Goal: Find specific page/section: Find specific page/section

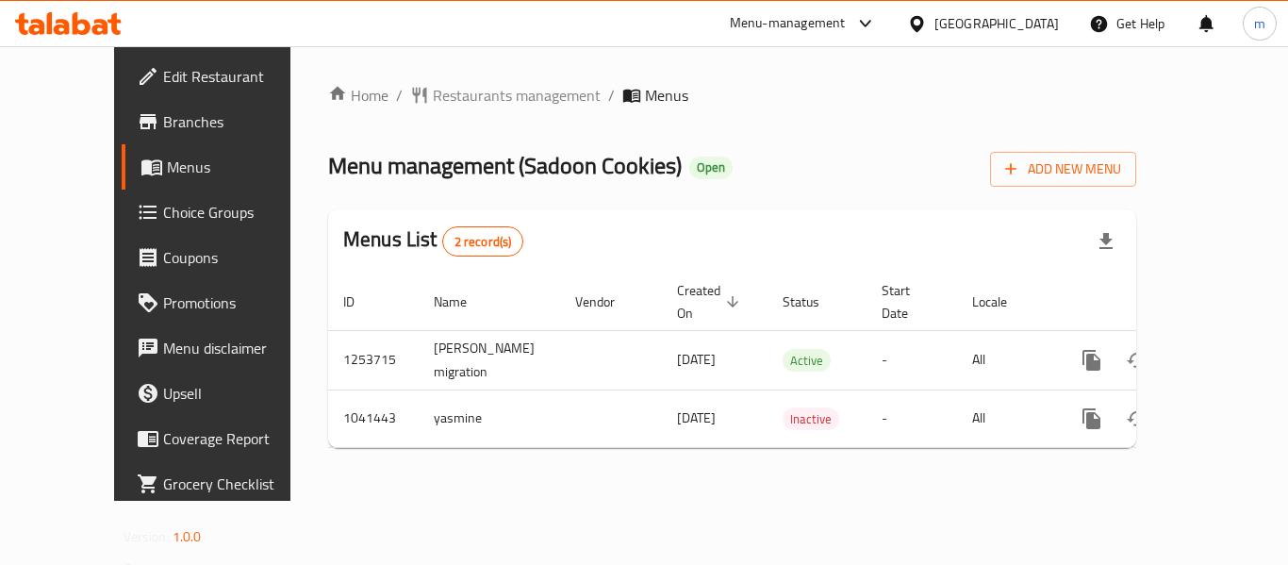
click at [927, 23] on icon at bounding box center [917, 24] width 20 height 20
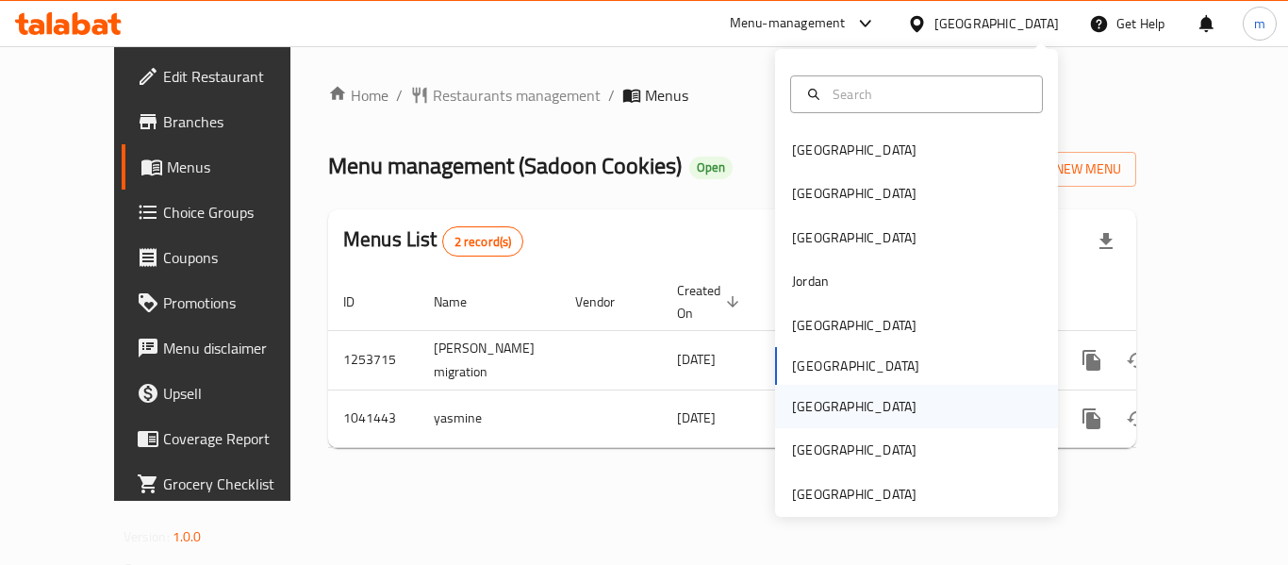
click at [812, 407] on div "[GEOGRAPHIC_DATA]" at bounding box center [854, 406] width 155 height 43
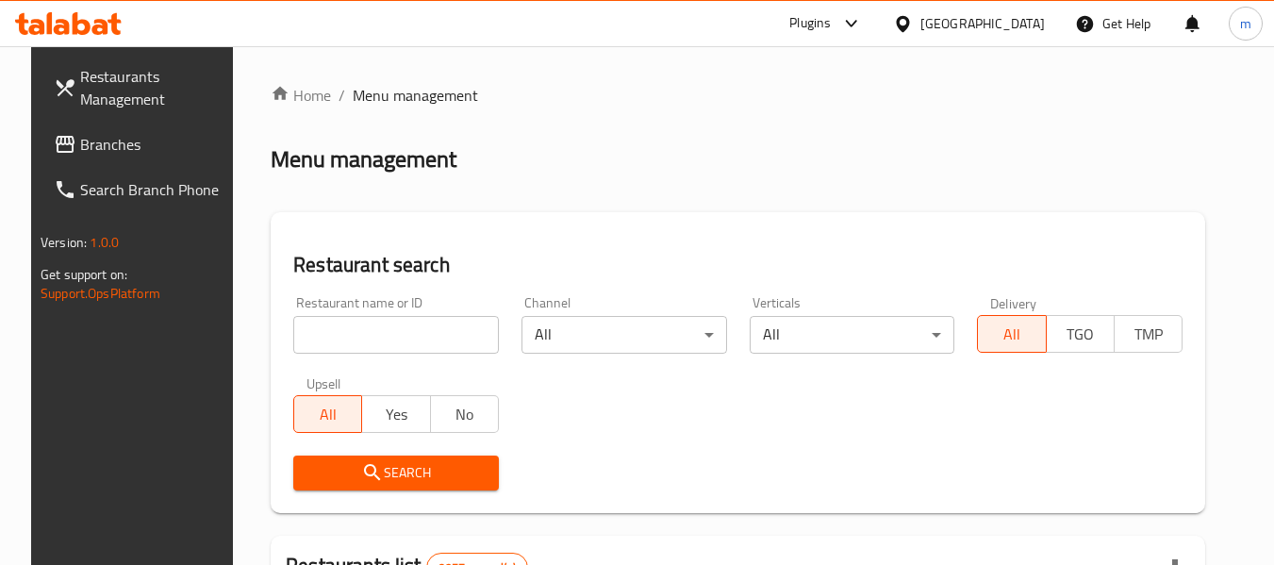
click at [124, 153] on span "Branches" at bounding box center [154, 144] width 149 height 23
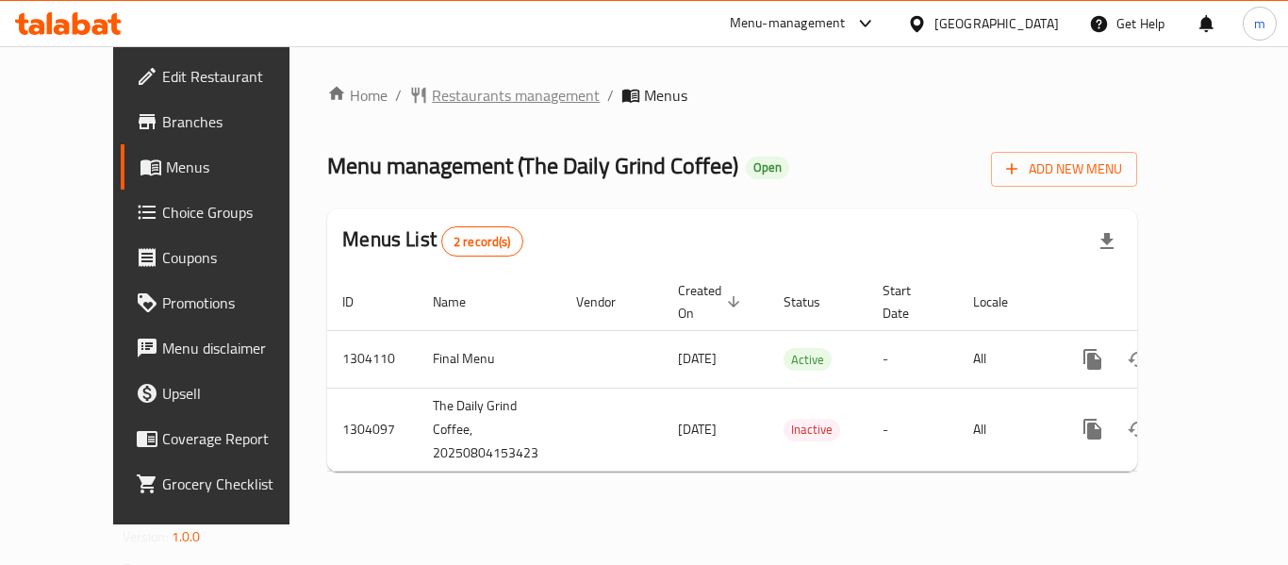
click at [432, 99] on span "Restaurants management" at bounding box center [516, 95] width 168 height 23
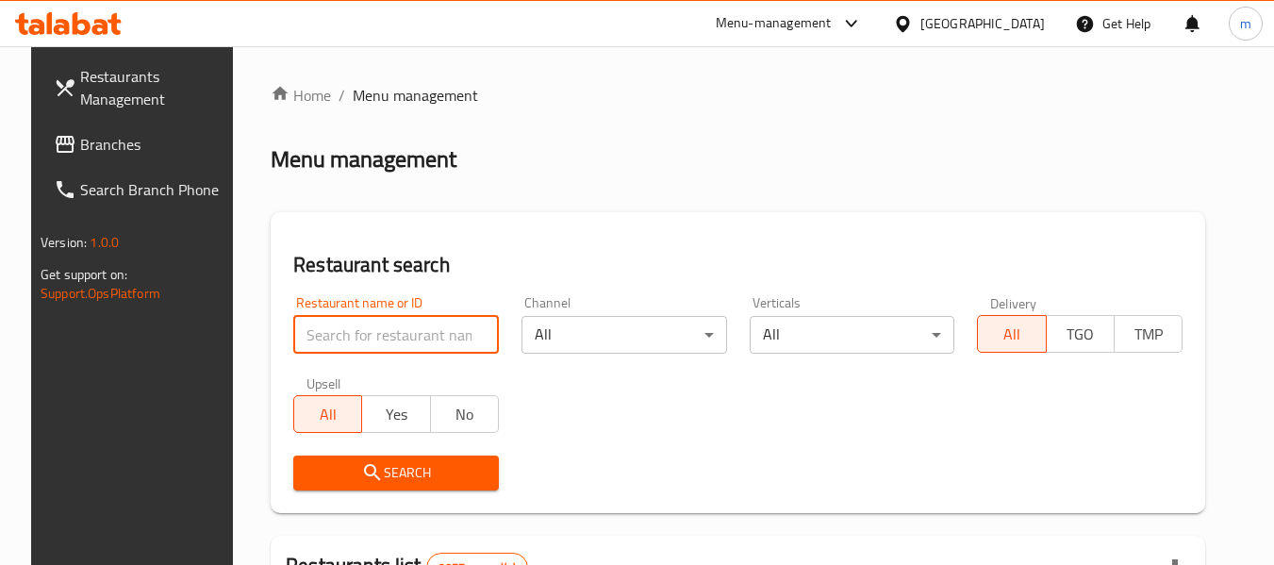
click at [373, 332] on input "search" at bounding box center [396, 335] width 206 height 38
paste input "703090"
type input "703090"
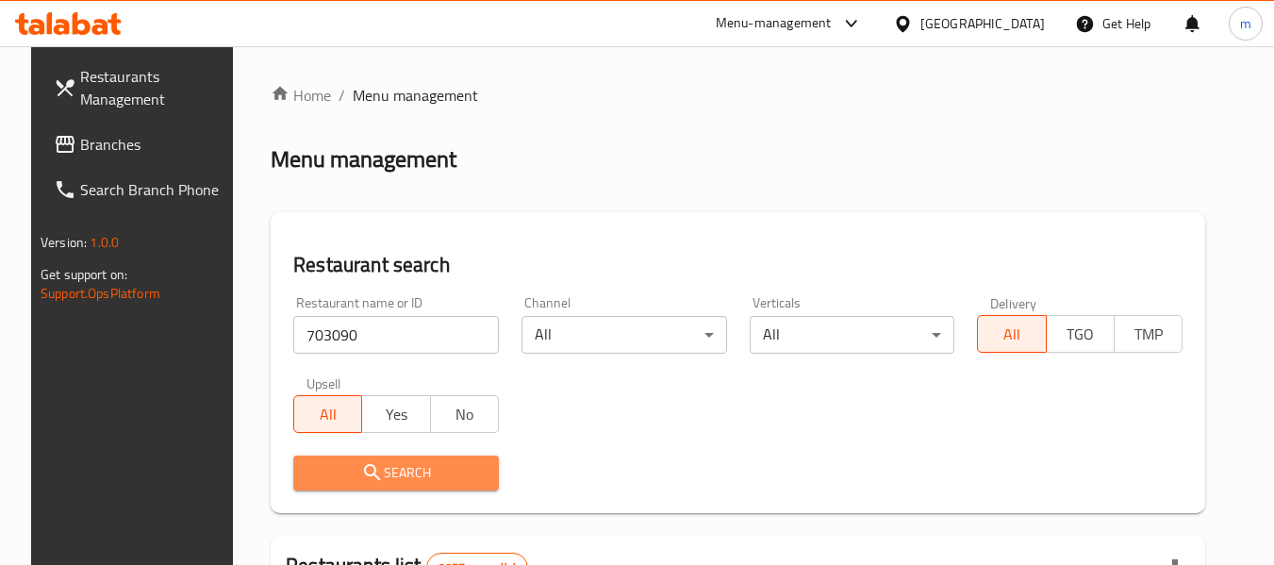
click at [408, 468] on span "Search" at bounding box center [395, 473] width 175 height 24
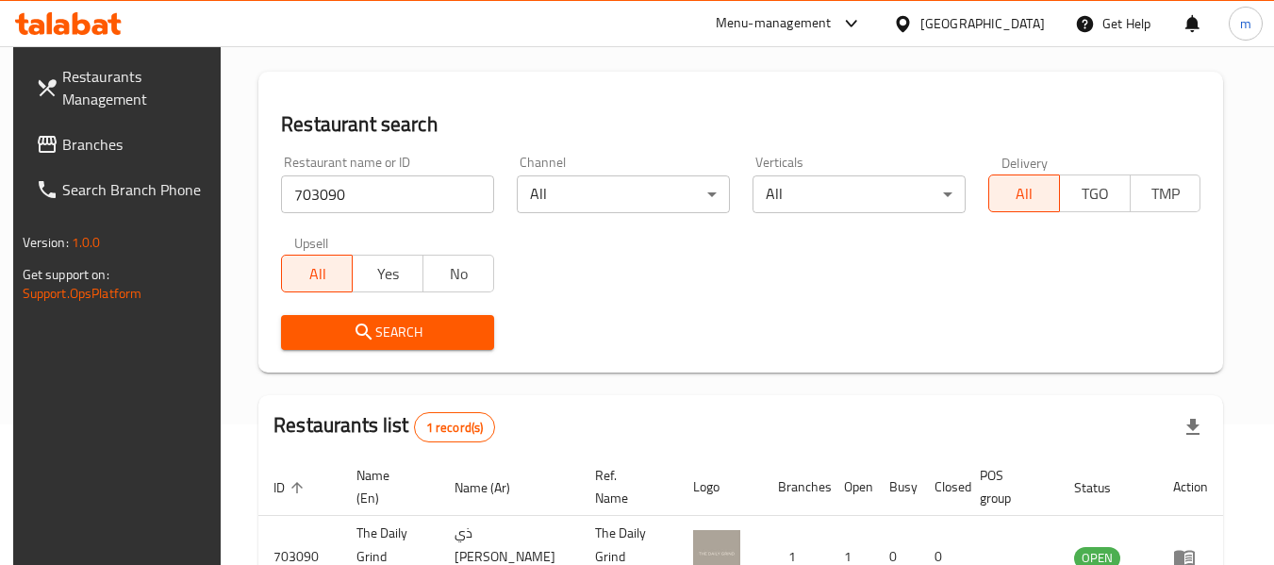
scroll to position [253, 0]
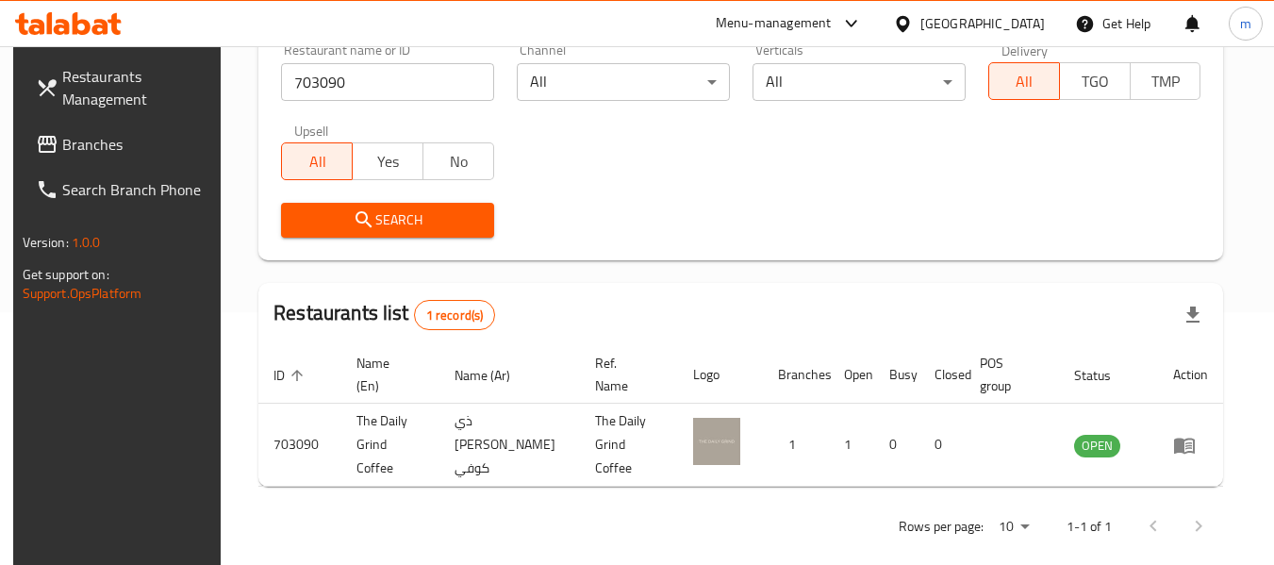
drag, startPoint x: 1016, startPoint y: 31, endPoint x: 1011, endPoint y: 6, distance: 25.9
click at [1017, 31] on div "[GEOGRAPHIC_DATA]" at bounding box center [982, 23] width 124 height 21
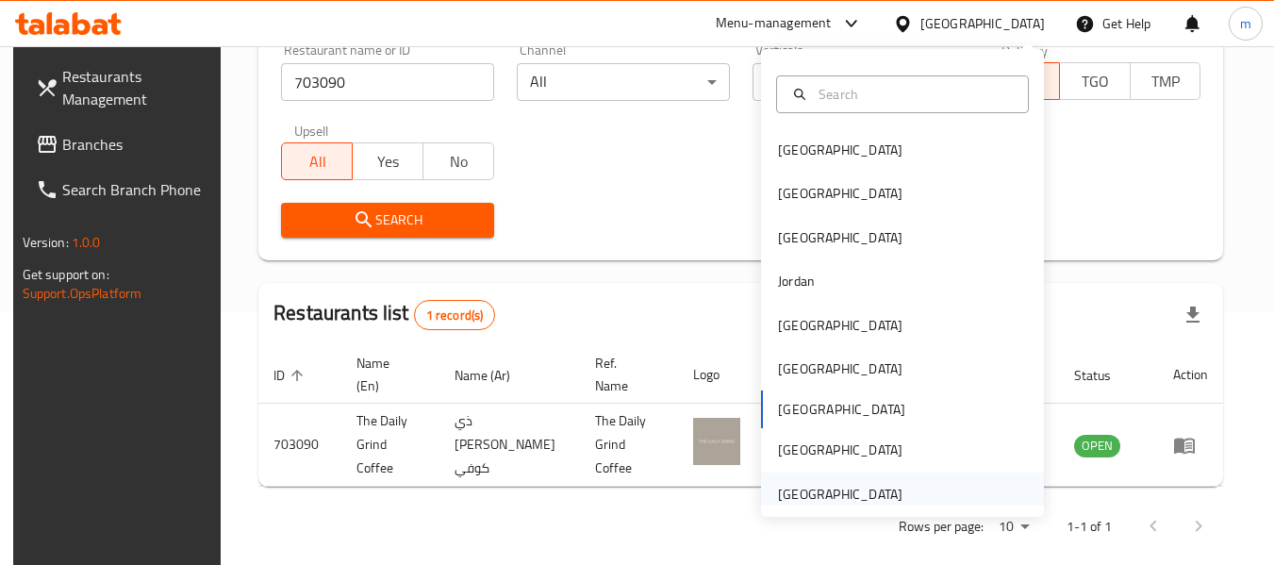
click at [791, 491] on div "[GEOGRAPHIC_DATA]" at bounding box center [840, 494] width 124 height 21
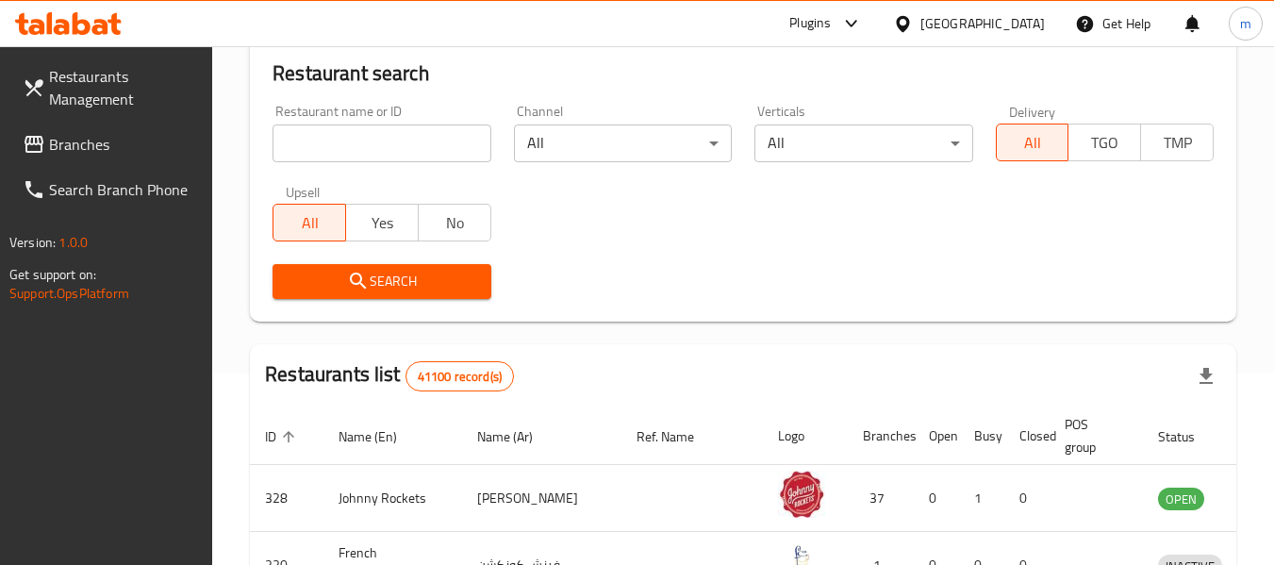
scroll to position [64, 0]
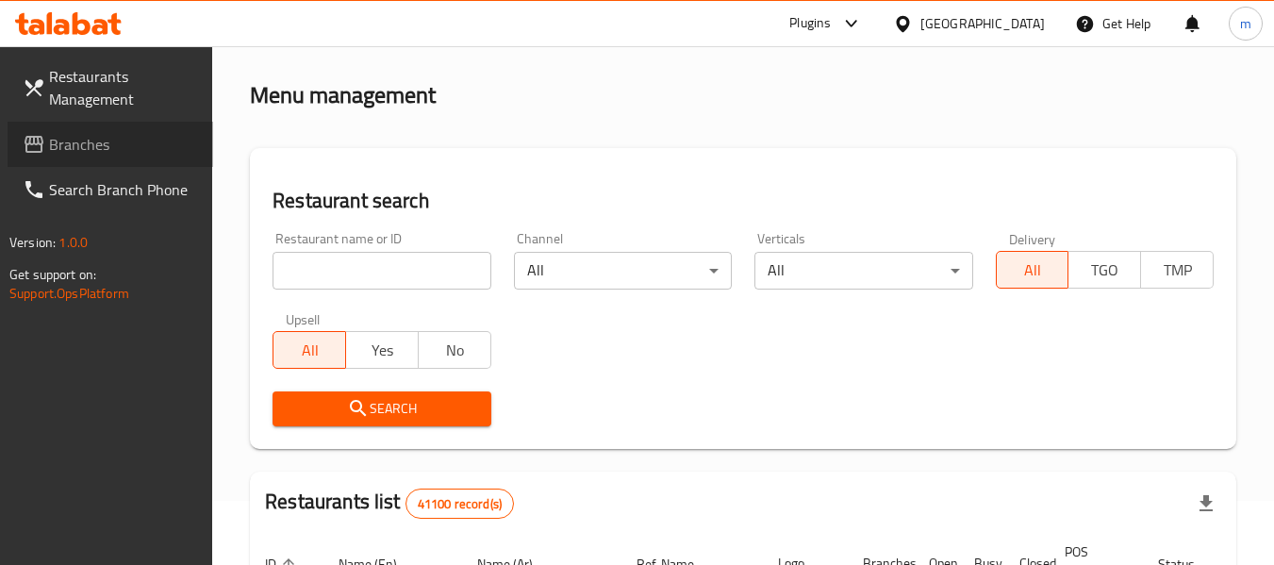
drag, startPoint x: 68, startPoint y: 146, endPoint x: 79, endPoint y: 189, distance: 43.9
click at [68, 146] on span "Branches" at bounding box center [123, 144] width 149 height 23
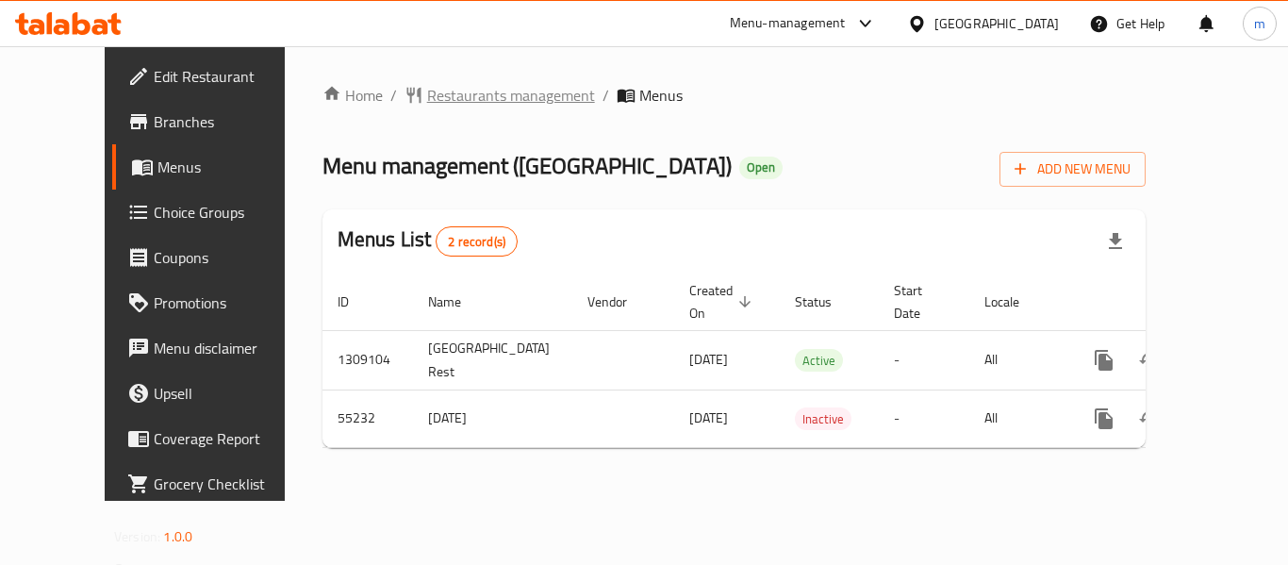
click at [456, 107] on span "Restaurants management" at bounding box center [511, 95] width 168 height 23
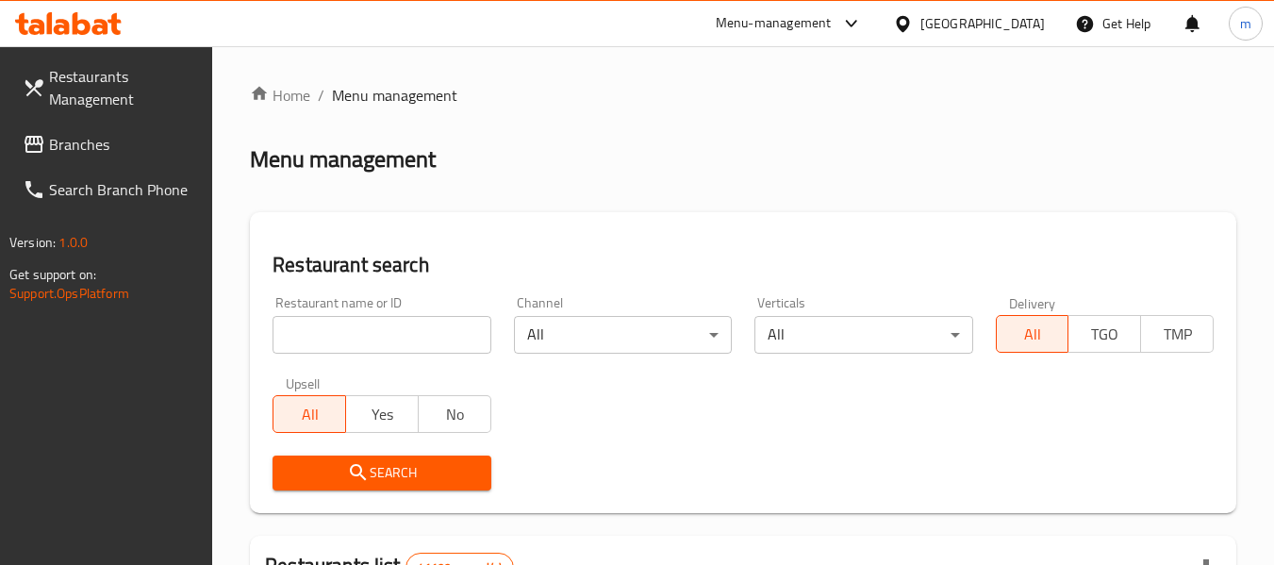
click at [350, 325] on input "search" at bounding box center [382, 335] width 218 height 38
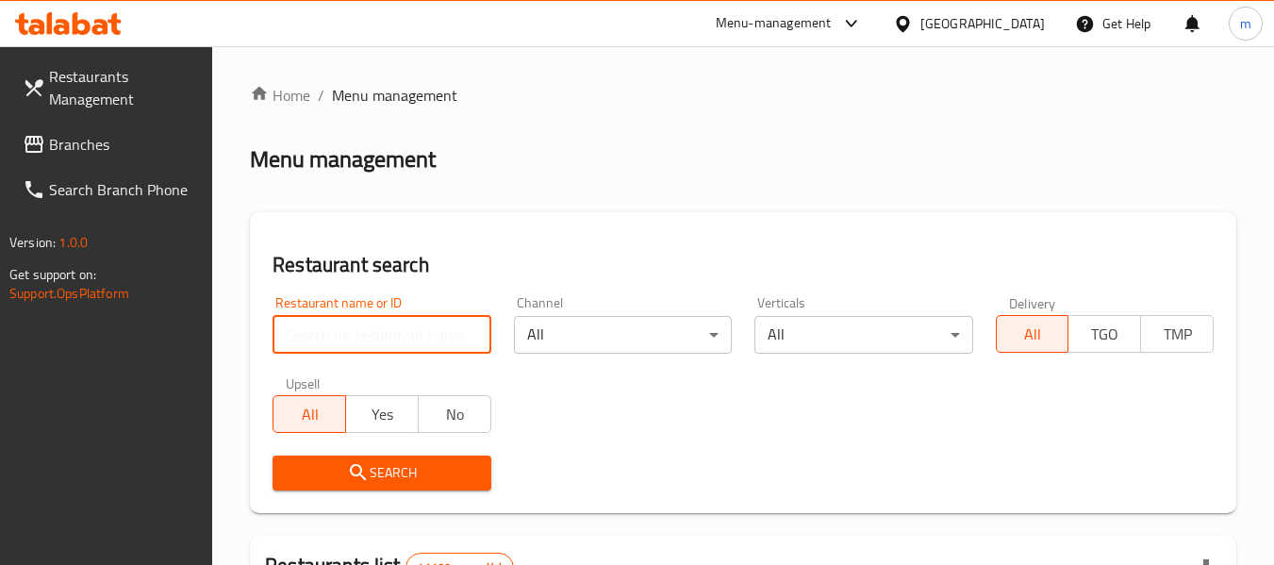
paste input "27164"
type input "27164"
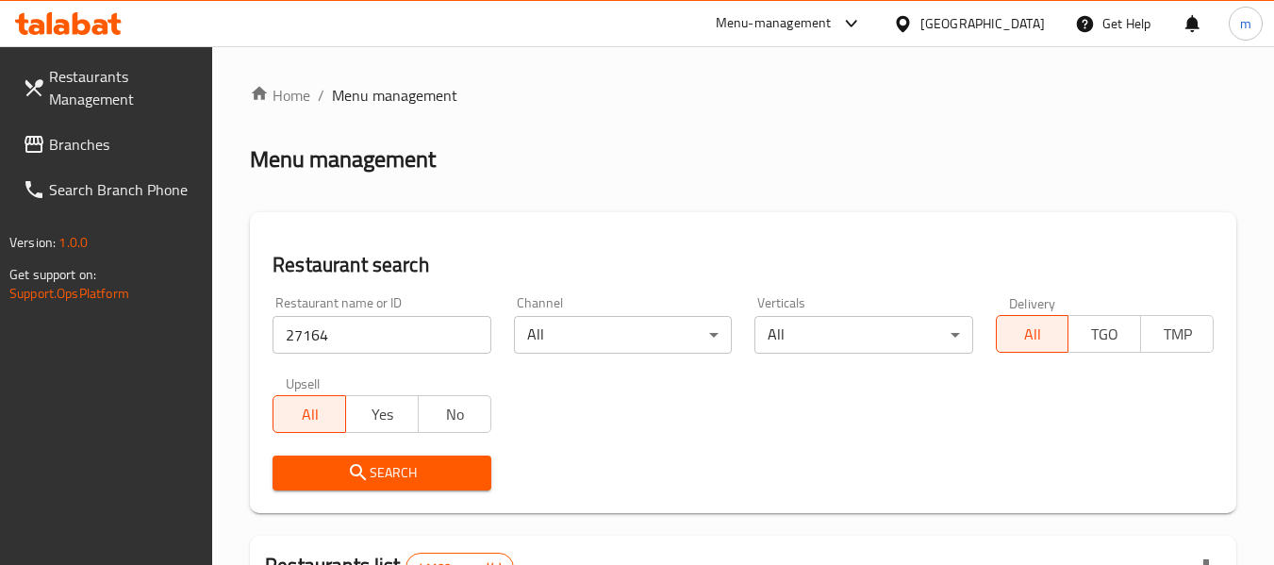
click at [392, 476] on span "Search" at bounding box center [382, 473] width 188 height 24
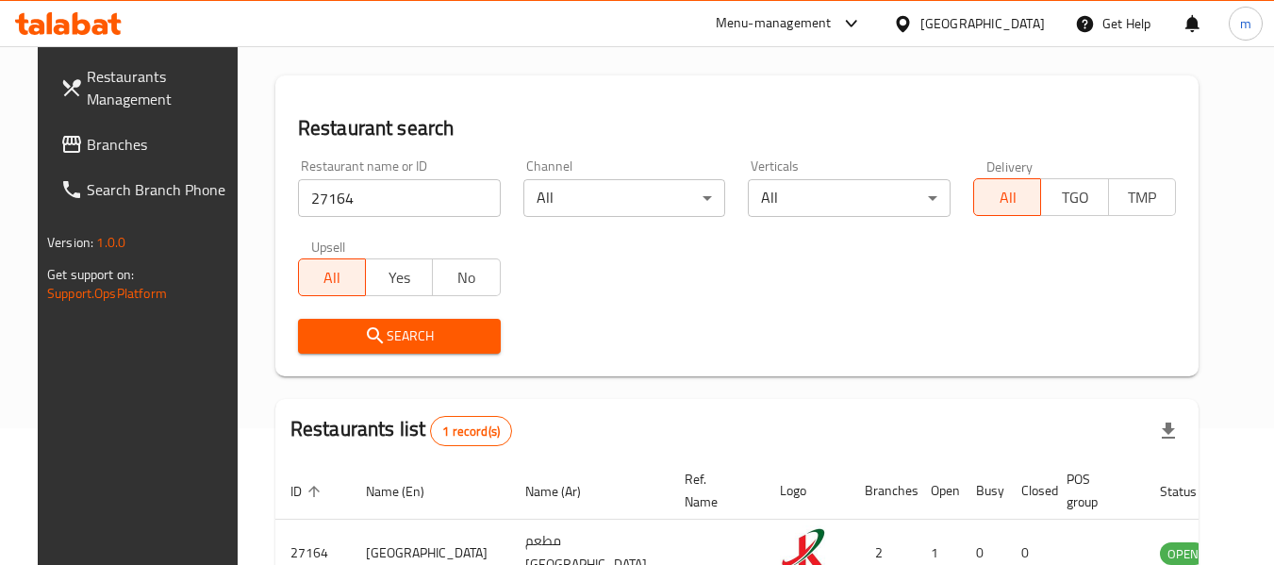
scroll to position [253, 0]
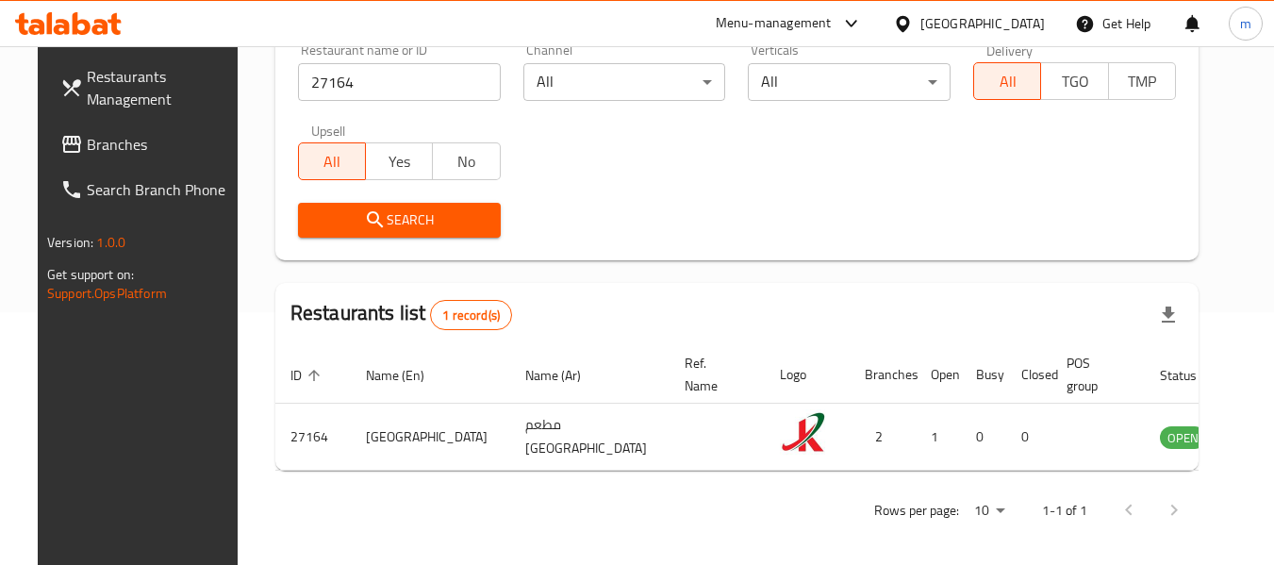
click at [997, 18] on div "[GEOGRAPHIC_DATA]" at bounding box center [982, 23] width 124 height 21
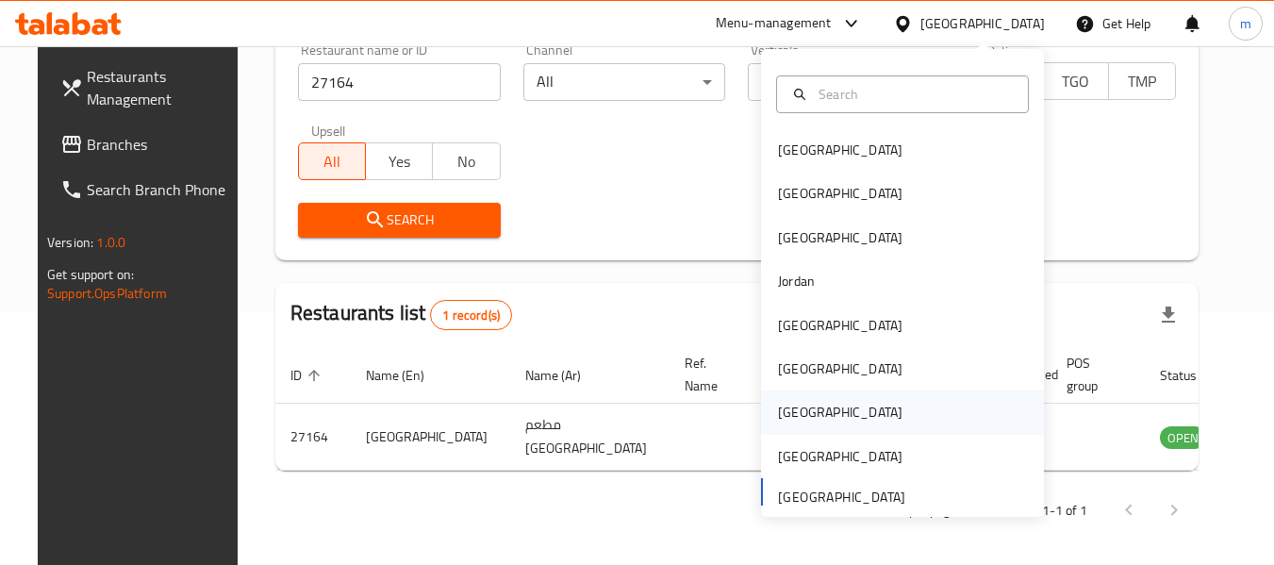
click at [796, 405] on div "[GEOGRAPHIC_DATA]" at bounding box center [840, 412] width 124 height 21
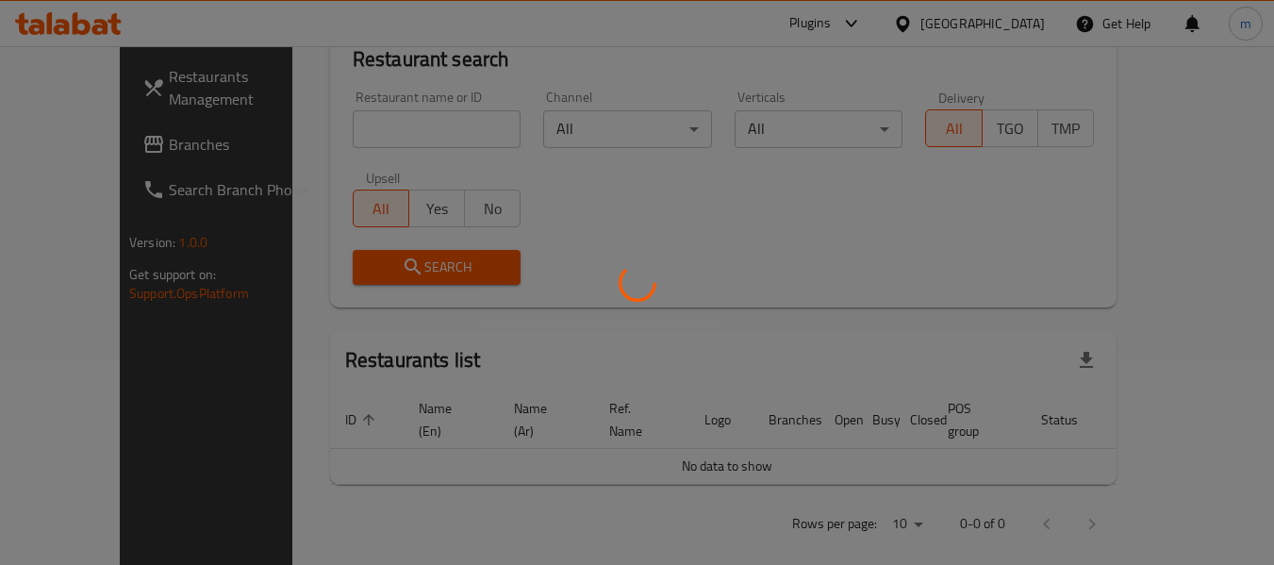
scroll to position [253, 0]
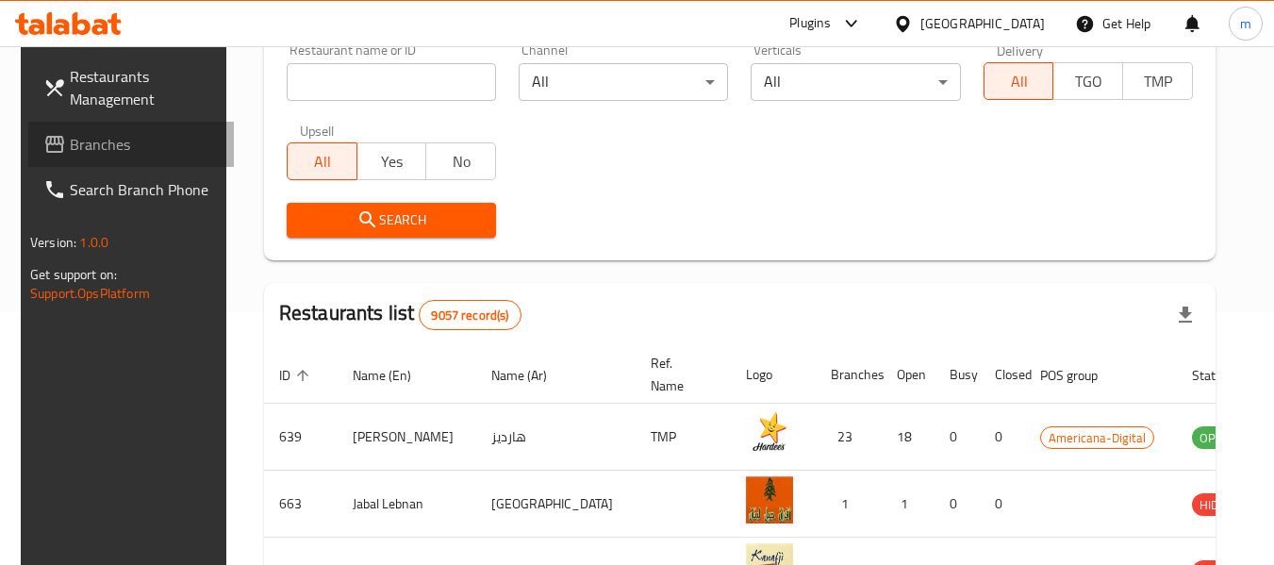
click at [111, 152] on span "Branches" at bounding box center [144, 144] width 149 height 23
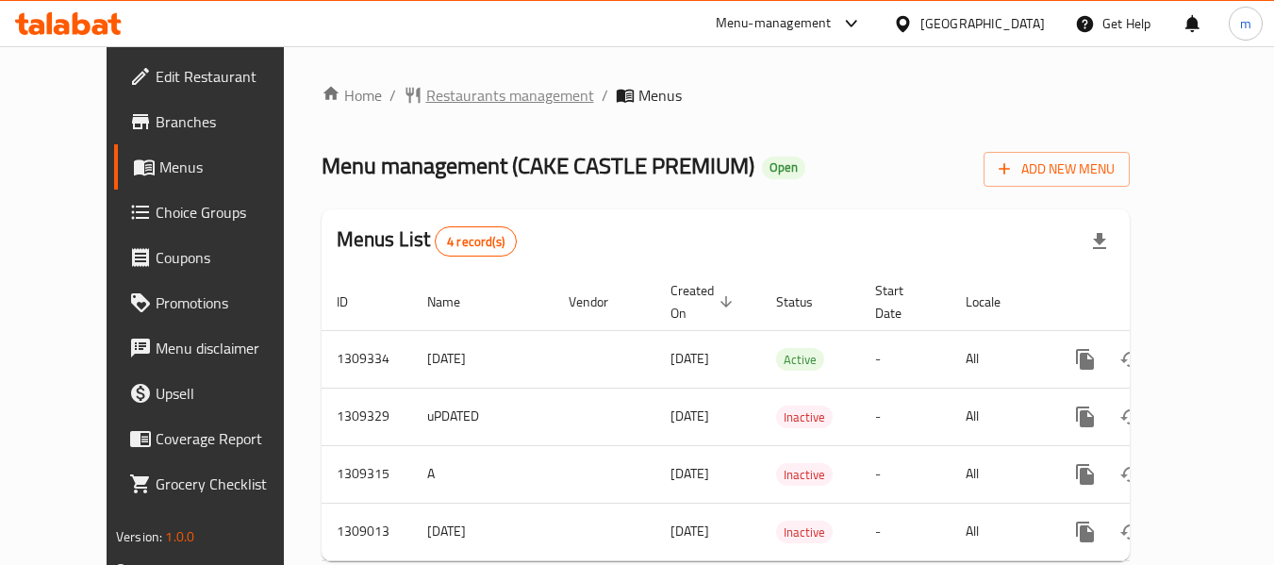
click at [429, 98] on span "Restaurants management" at bounding box center [510, 95] width 168 height 23
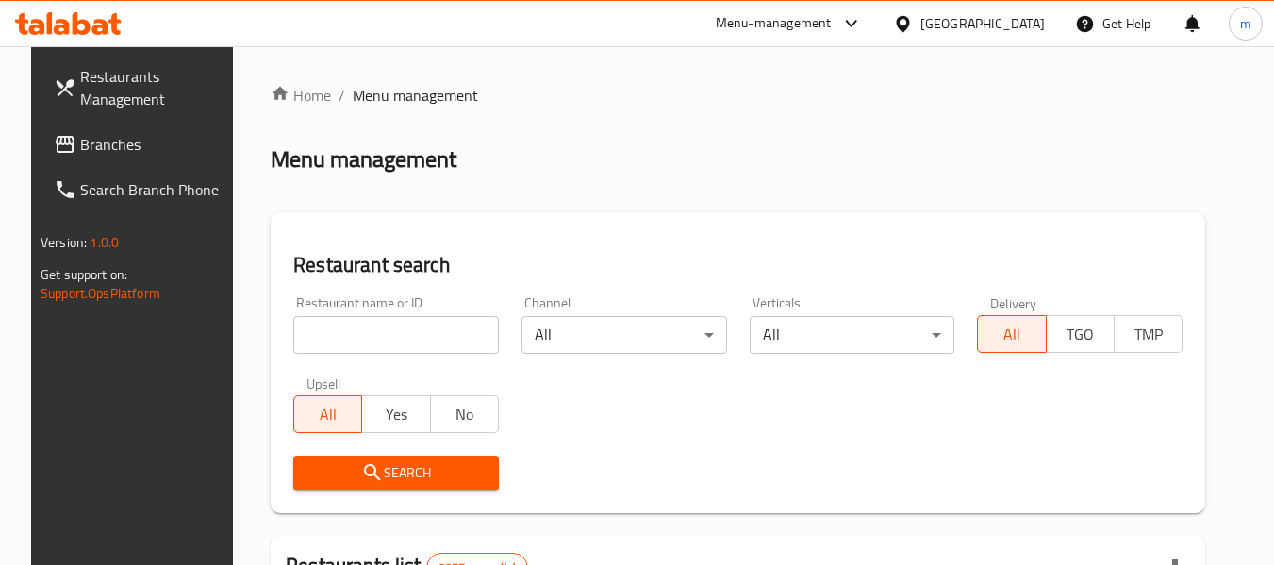
click at [350, 327] on input "search" at bounding box center [396, 335] width 206 height 38
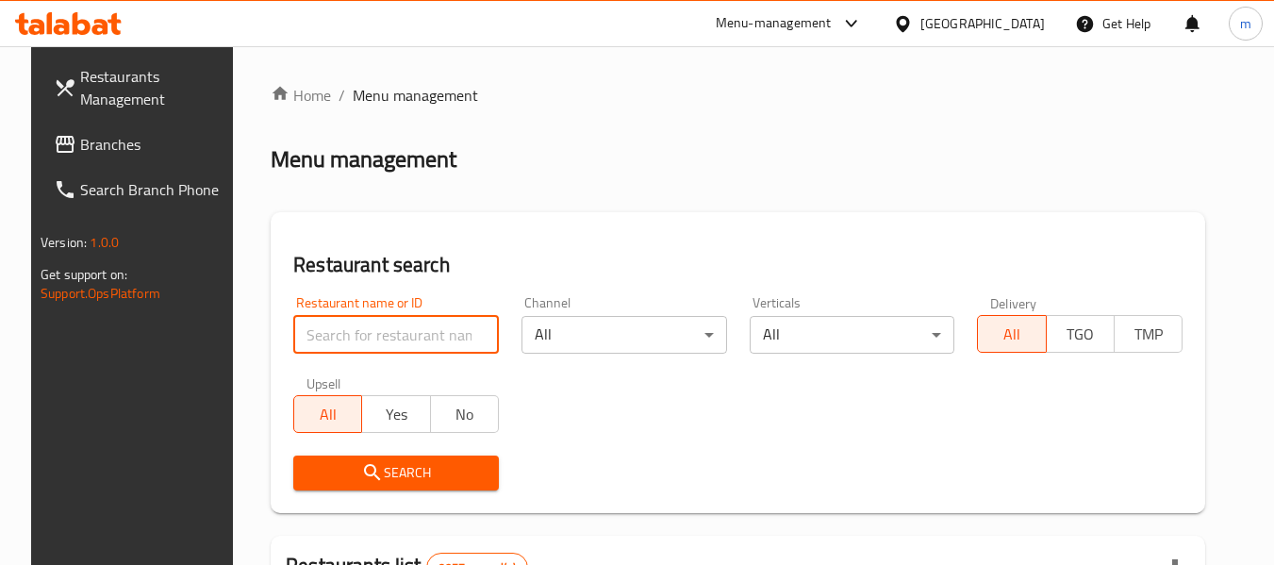
paste input "705131"
type input "705131"
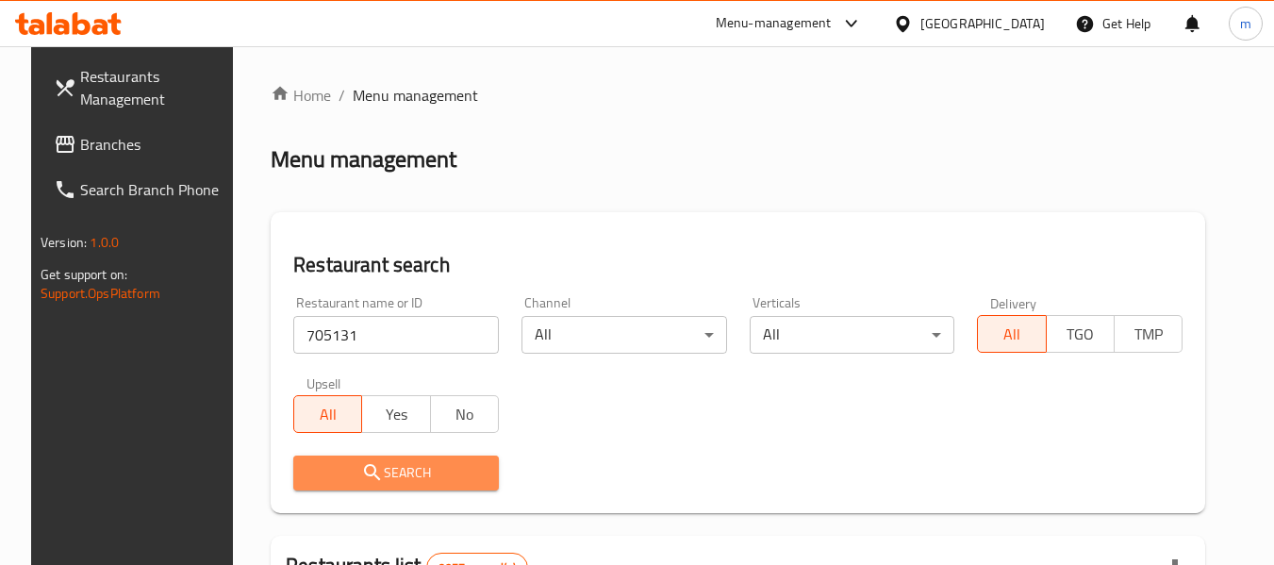
click at [378, 478] on span "Search" at bounding box center [395, 473] width 175 height 24
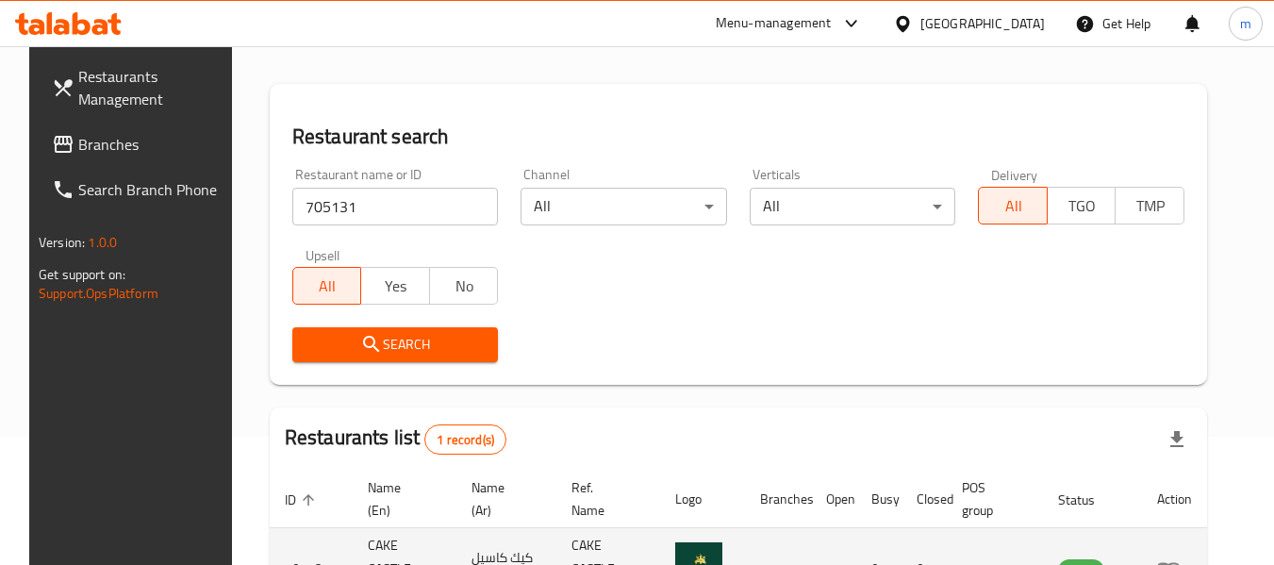
scroll to position [253, 0]
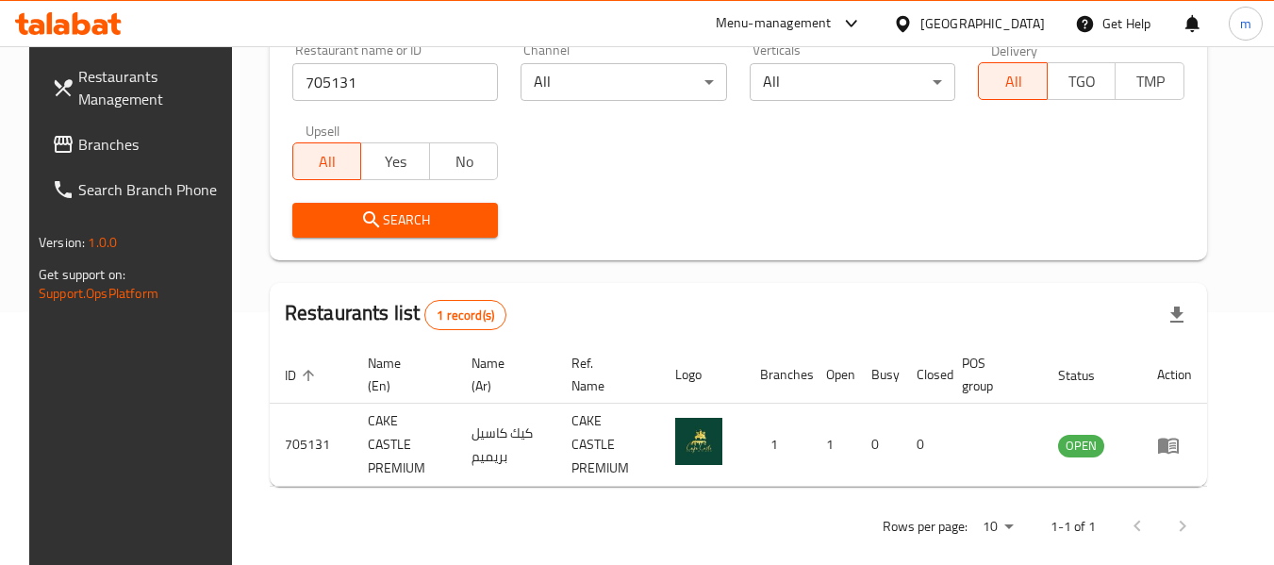
click at [913, 15] on icon at bounding box center [903, 24] width 20 height 20
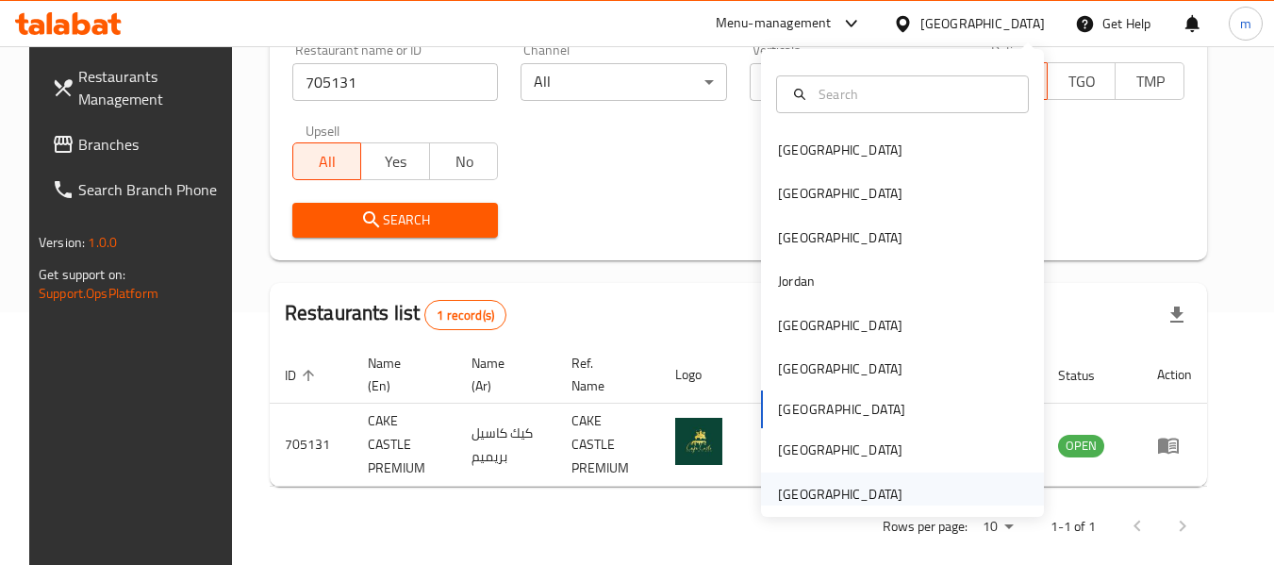
click at [850, 480] on div "[GEOGRAPHIC_DATA]" at bounding box center [840, 493] width 155 height 43
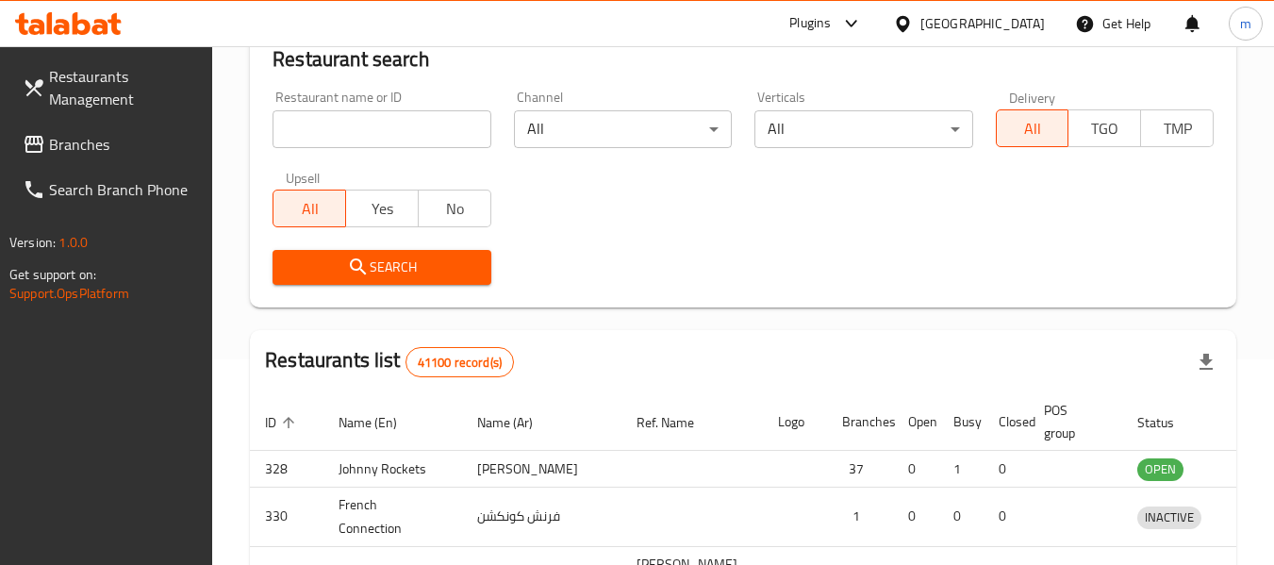
scroll to position [253, 0]
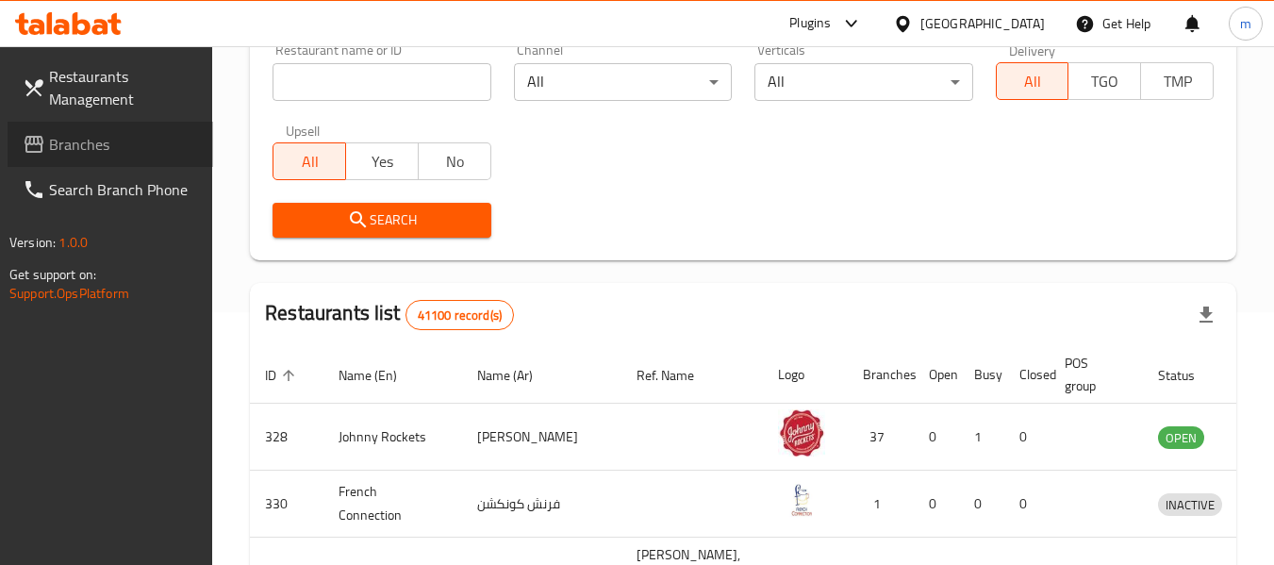
click at [66, 148] on span "Branches" at bounding box center [123, 144] width 149 height 23
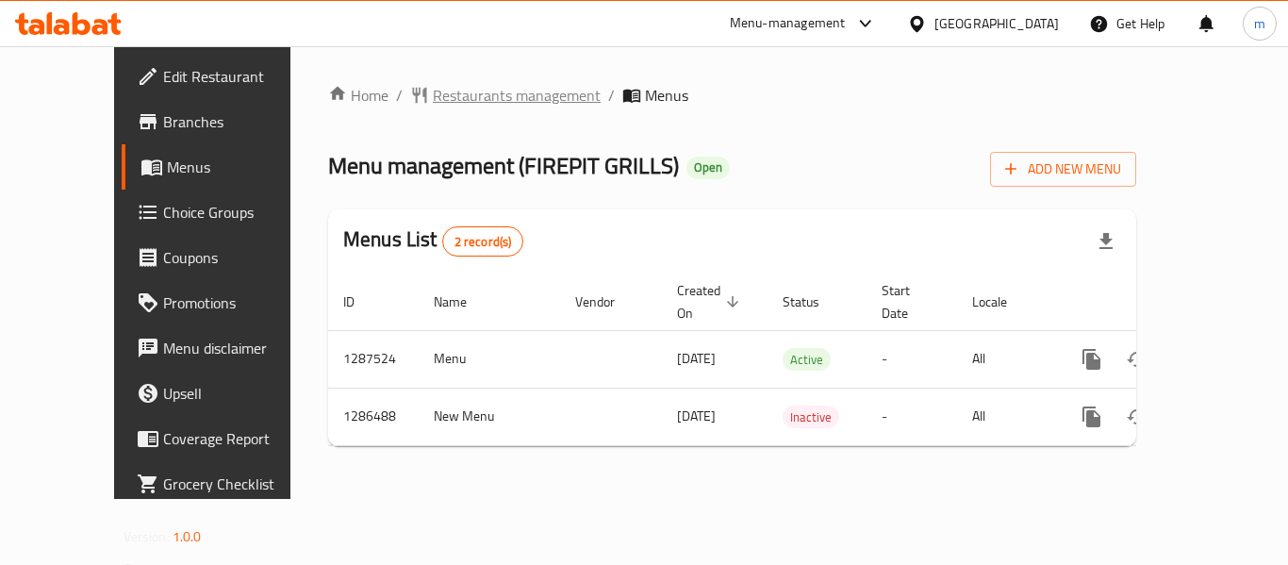
click at [465, 97] on span "Restaurants management" at bounding box center [517, 95] width 168 height 23
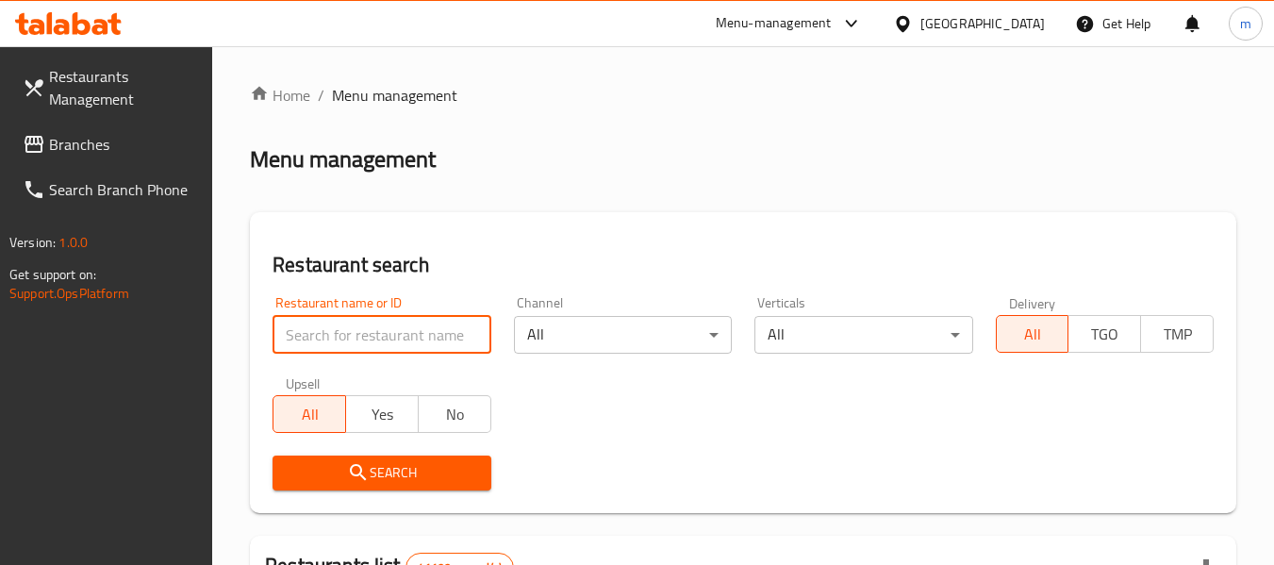
click at [418, 344] on input "search" at bounding box center [382, 335] width 218 height 38
paste input "696424"
type input "696424"
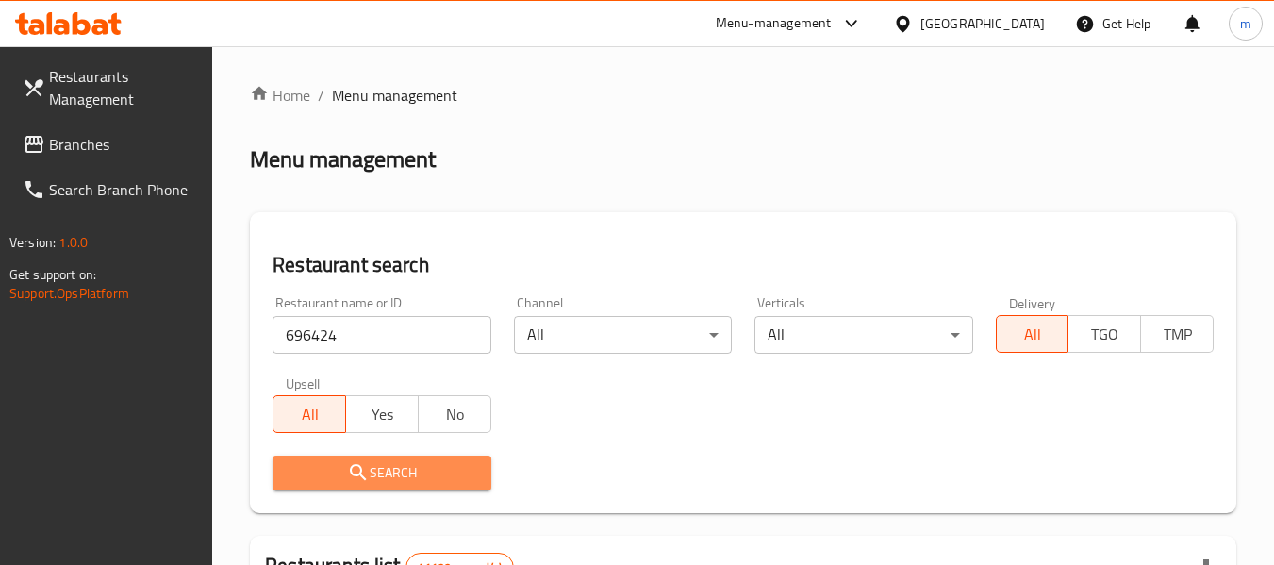
click at [404, 464] on span "Search" at bounding box center [382, 473] width 188 height 24
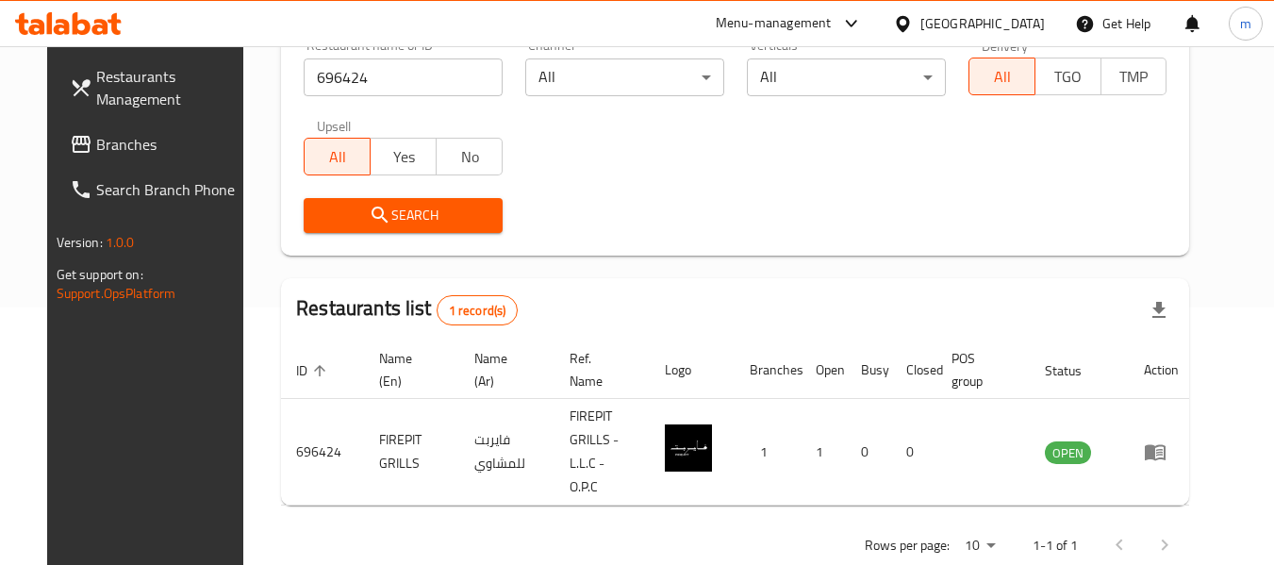
scroll to position [260, 0]
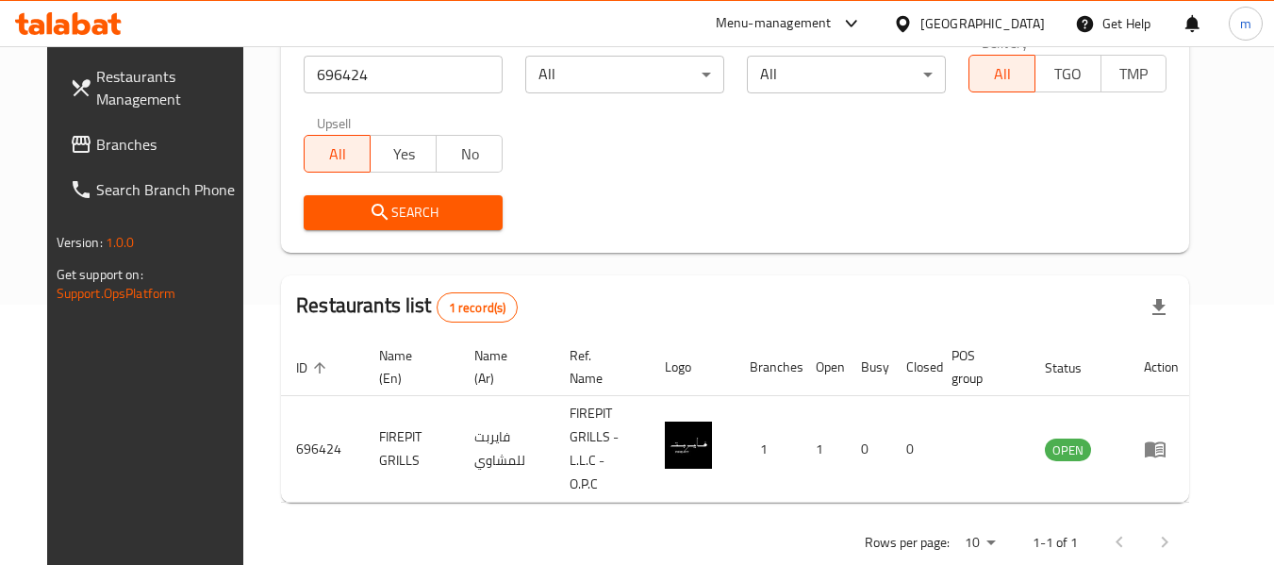
click at [919, 36] on div "[GEOGRAPHIC_DATA]" at bounding box center [969, 23] width 182 height 45
click at [977, 14] on div "[GEOGRAPHIC_DATA]" at bounding box center [982, 23] width 124 height 21
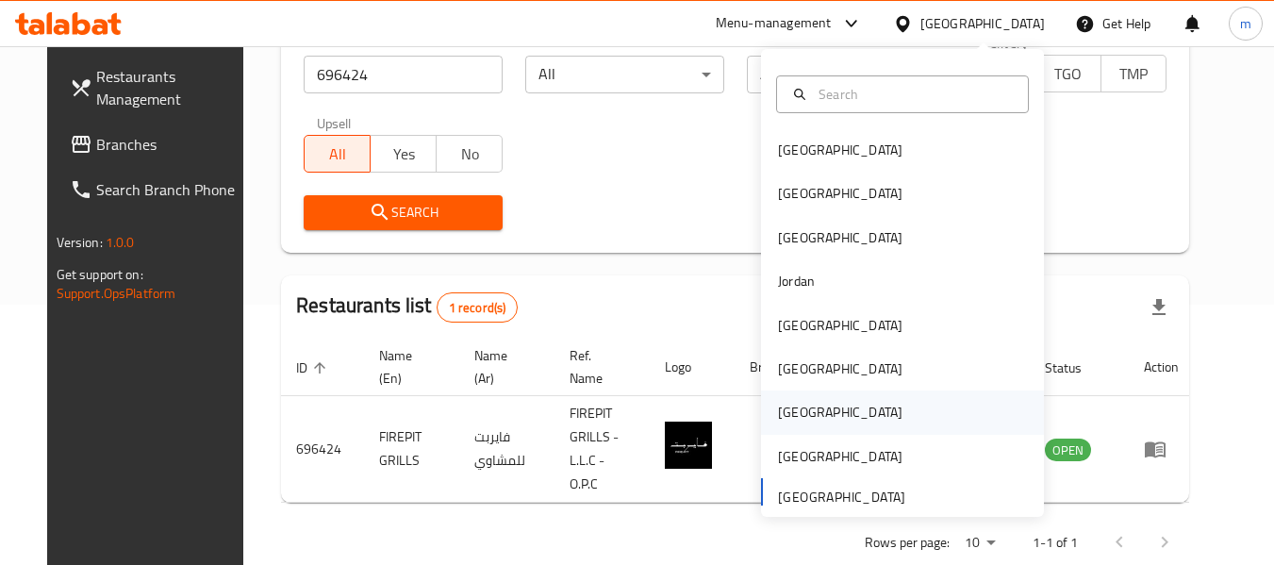
click at [790, 416] on div "Qatar" at bounding box center [840, 412] width 124 height 21
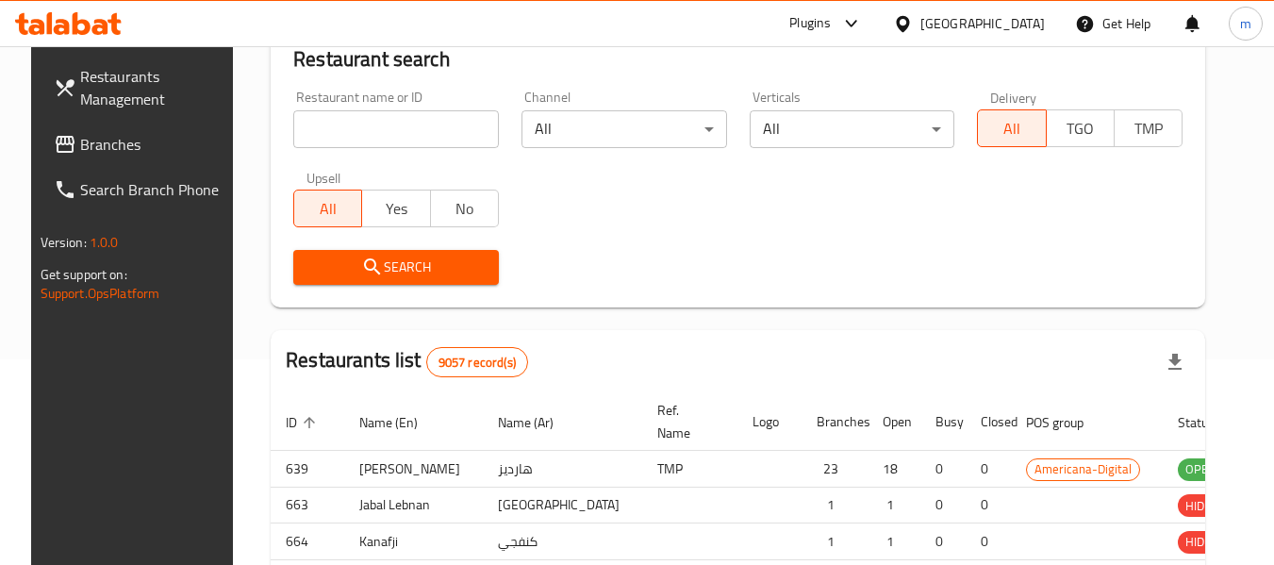
scroll to position [260, 0]
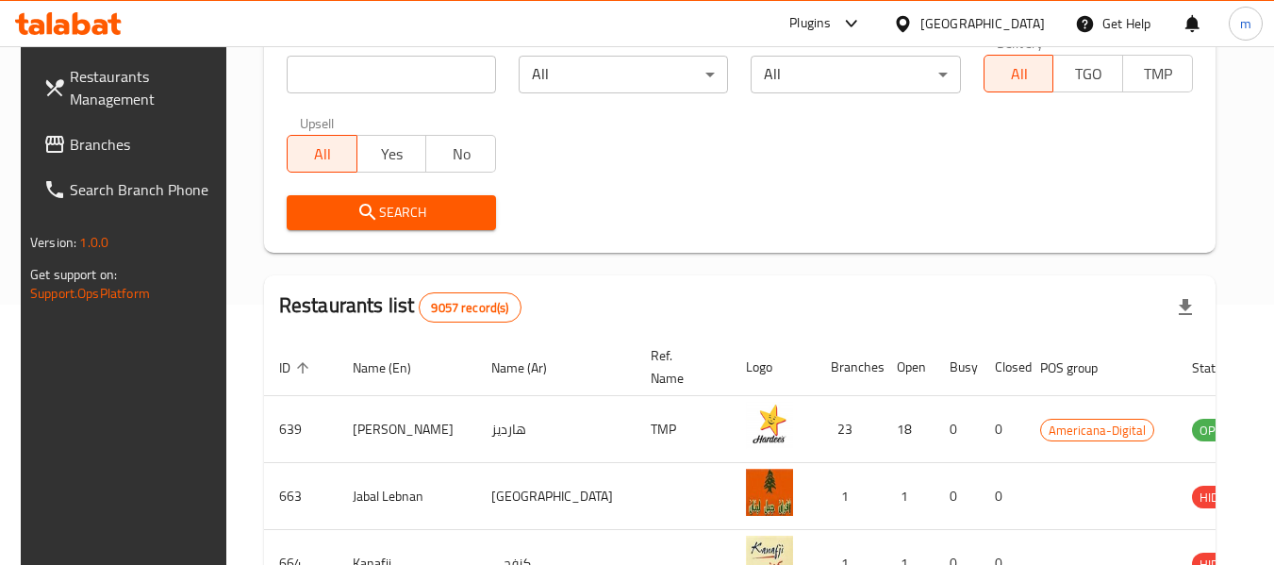
click at [91, 147] on span "Branches" at bounding box center [144, 144] width 149 height 23
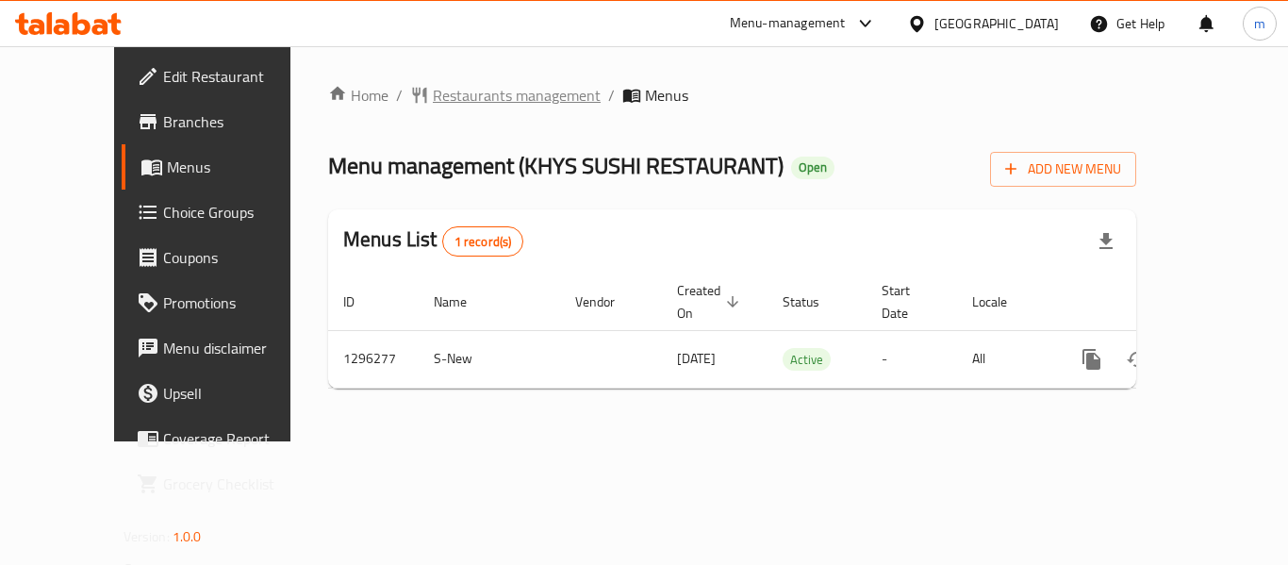
click at [463, 93] on span "Restaurants management" at bounding box center [517, 95] width 168 height 23
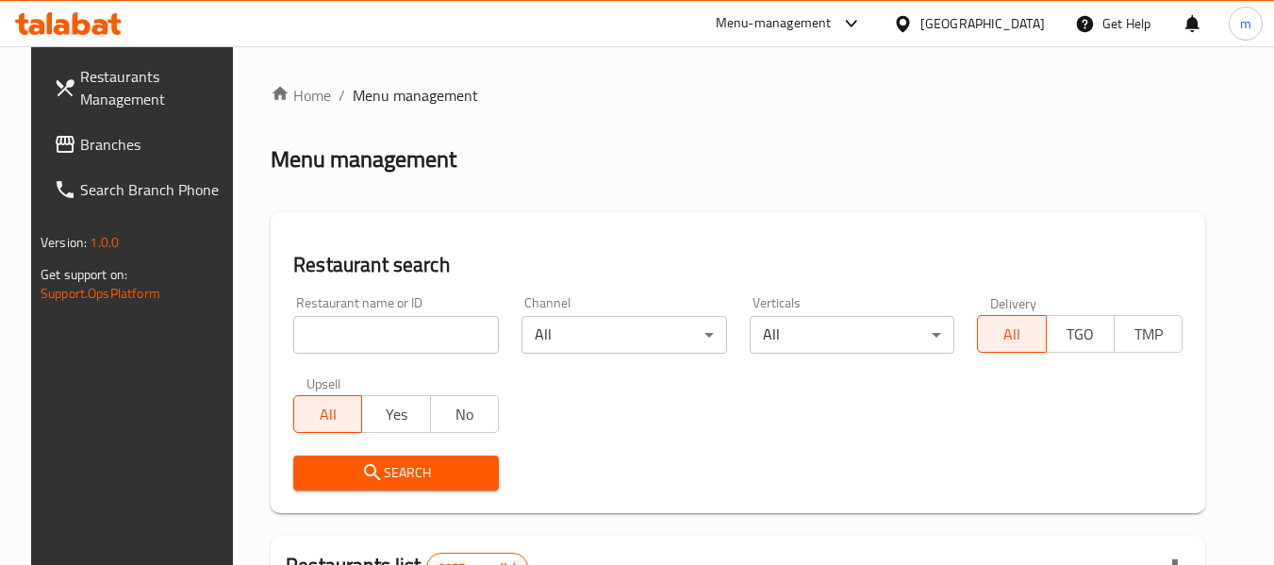
click at [397, 337] on input "search" at bounding box center [396, 335] width 206 height 38
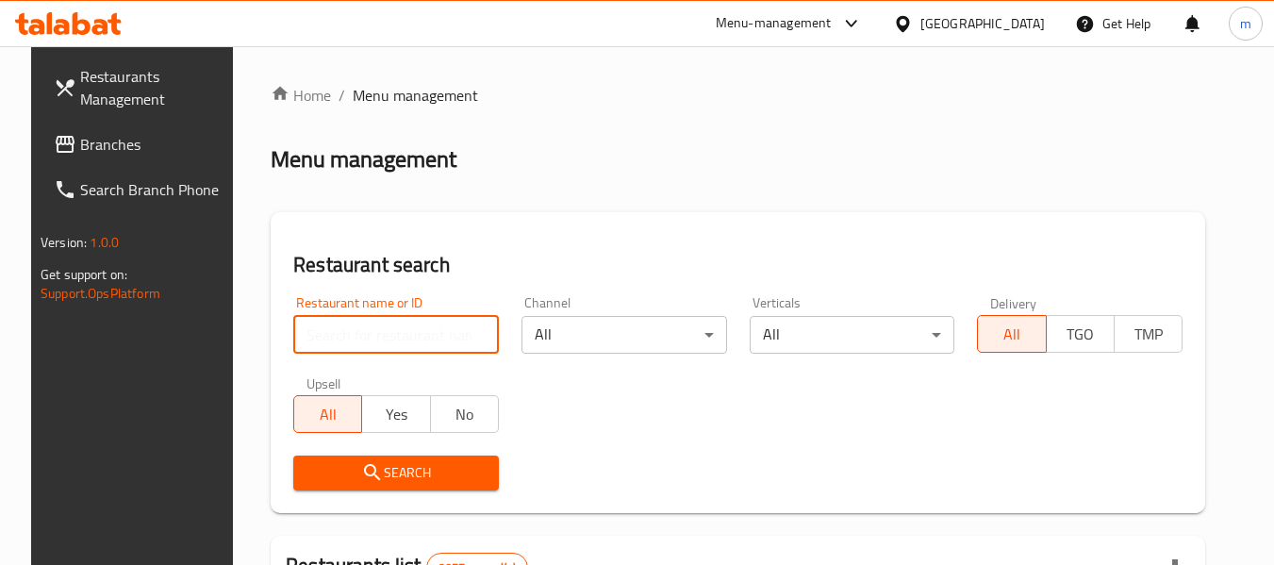
paste input "699974"
type input "699974"
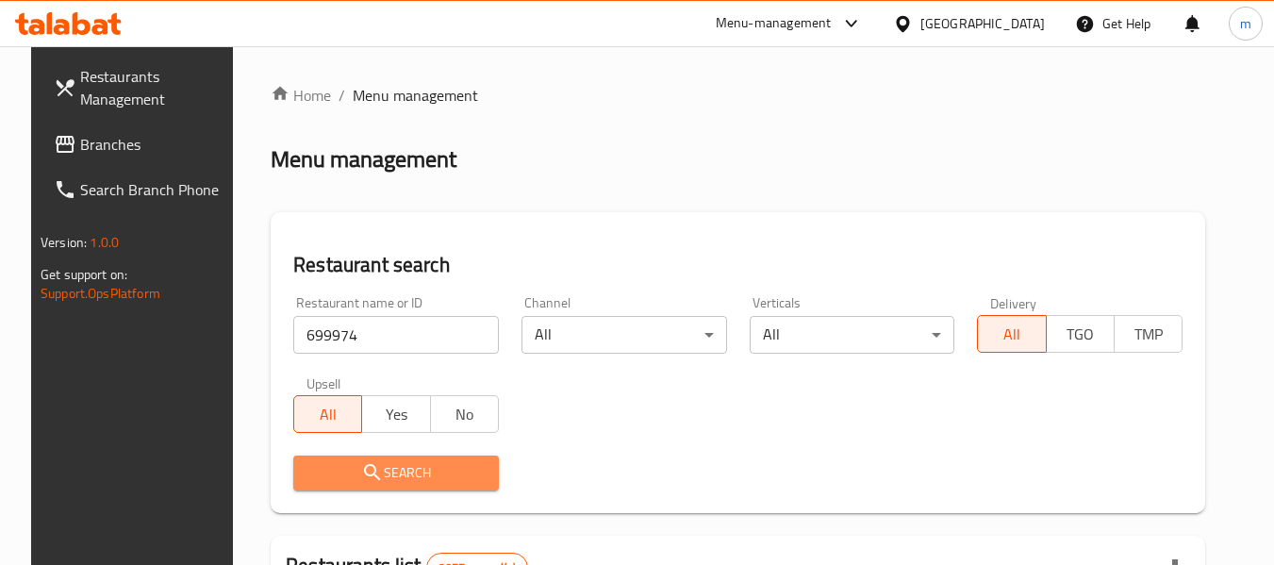
click at [400, 470] on span "Search" at bounding box center [395, 473] width 175 height 24
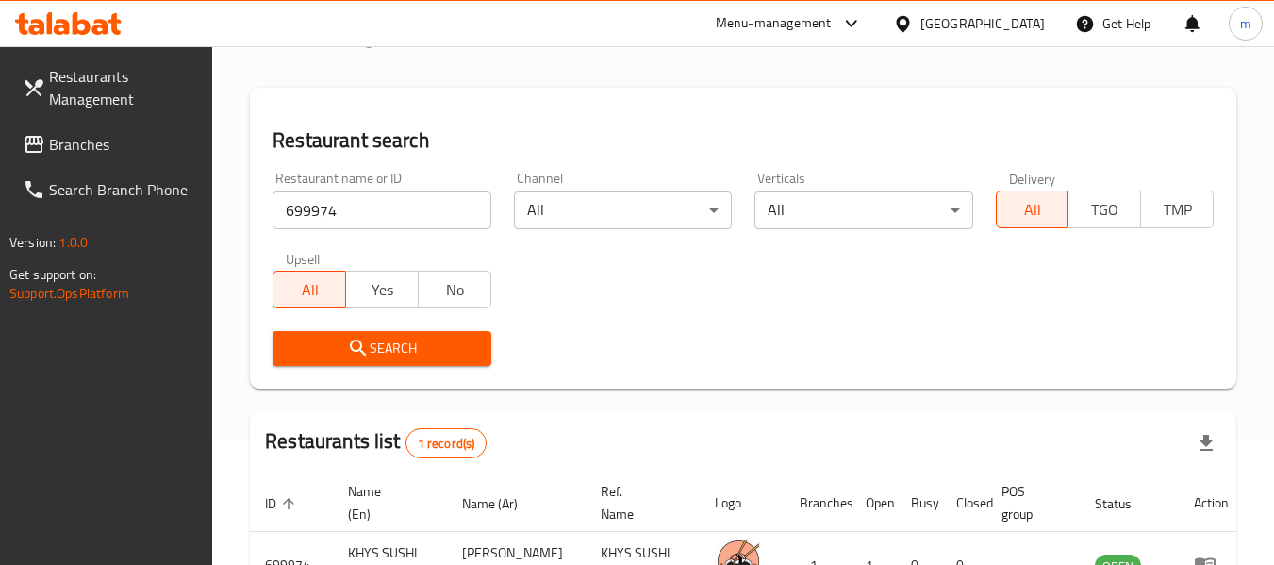
scroll to position [253, 0]
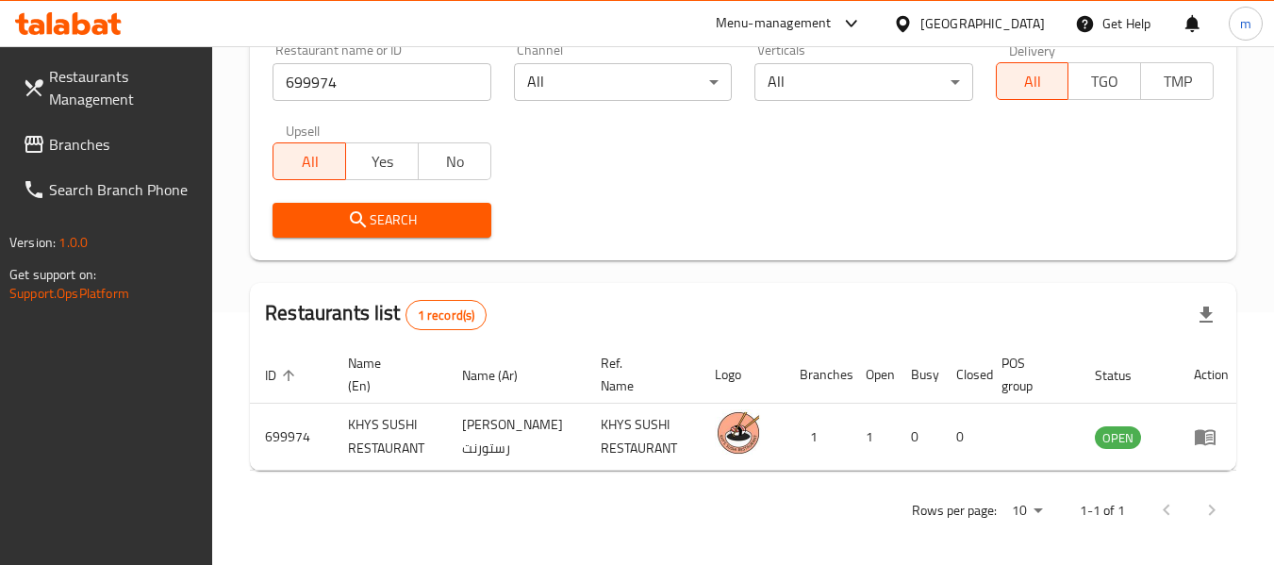
click at [111, 137] on span "Branches" at bounding box center [123, 144] width 149 height 23
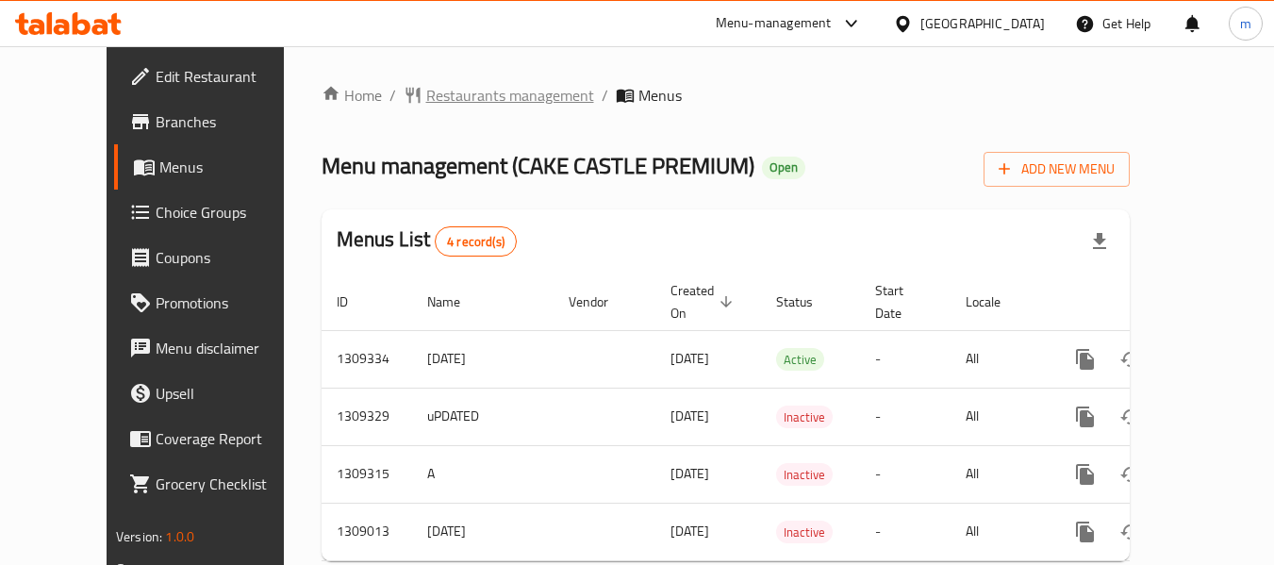
click at [440, 93] on span "Restaurants management" at bounding box center [510, 95] width 168 height 23
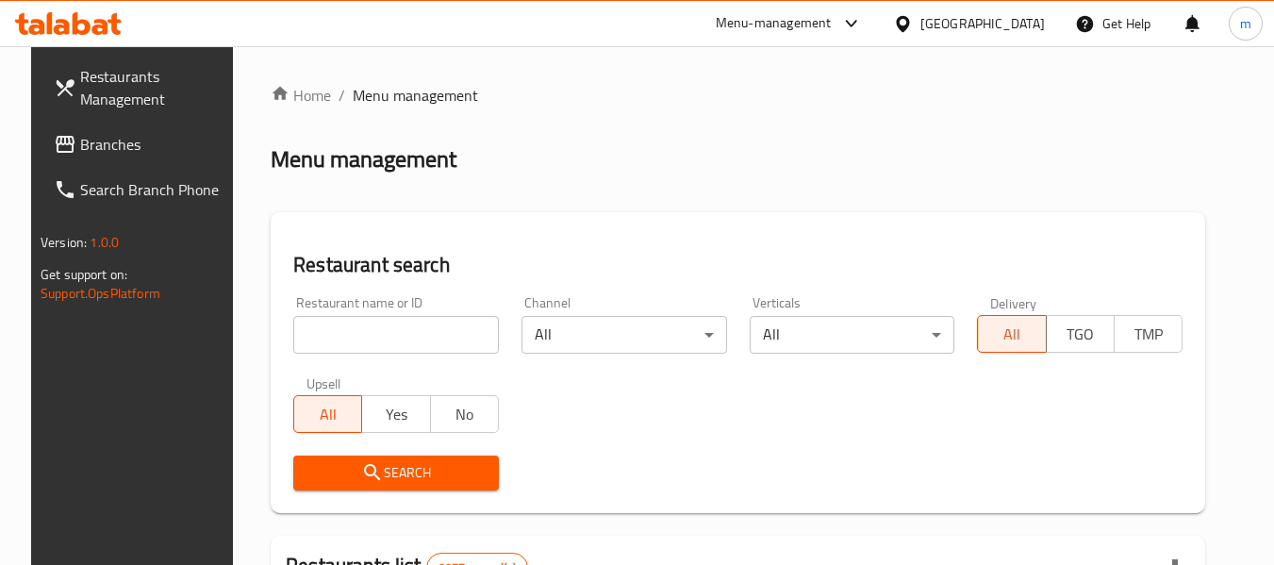
click at [404, 329] on input "search" at bounding box center [396, 335] width 206 height 38
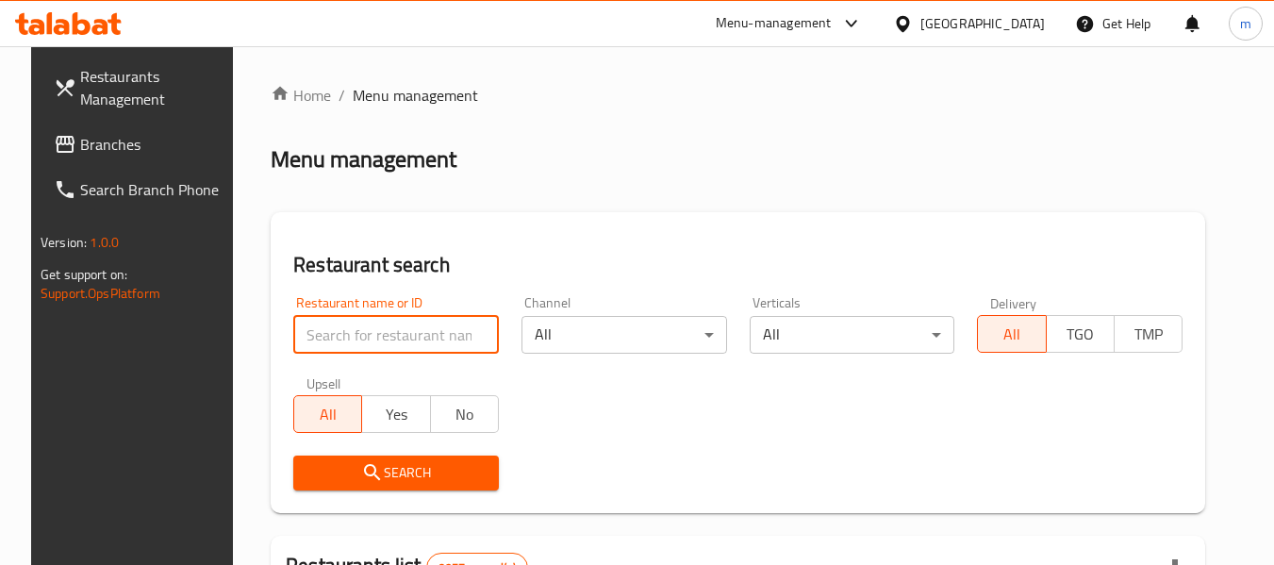
paste input "705131"
type input "705131"
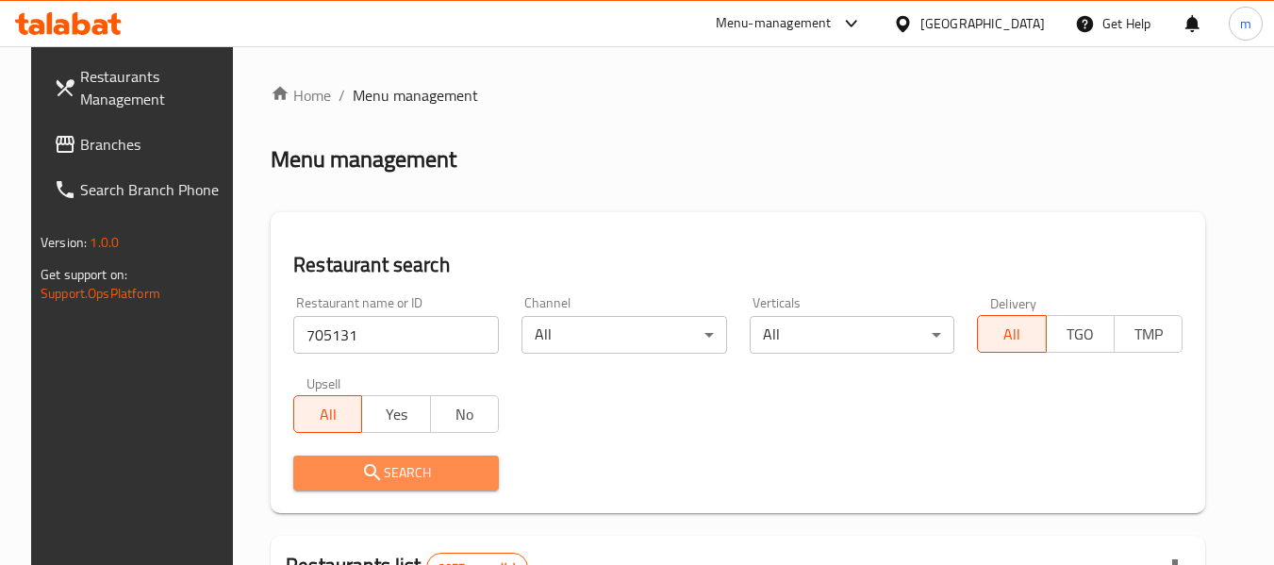
click at [383, 472] on span "Search" at bounding box center [395, 473] width 175 height 24
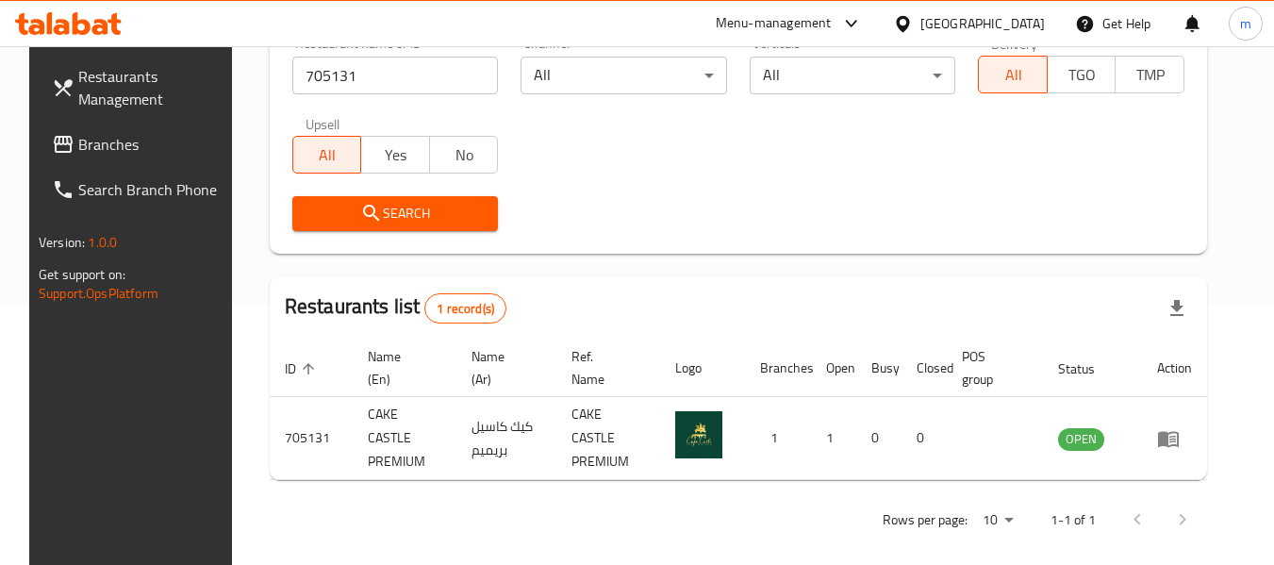
scroll to position [260, 0]
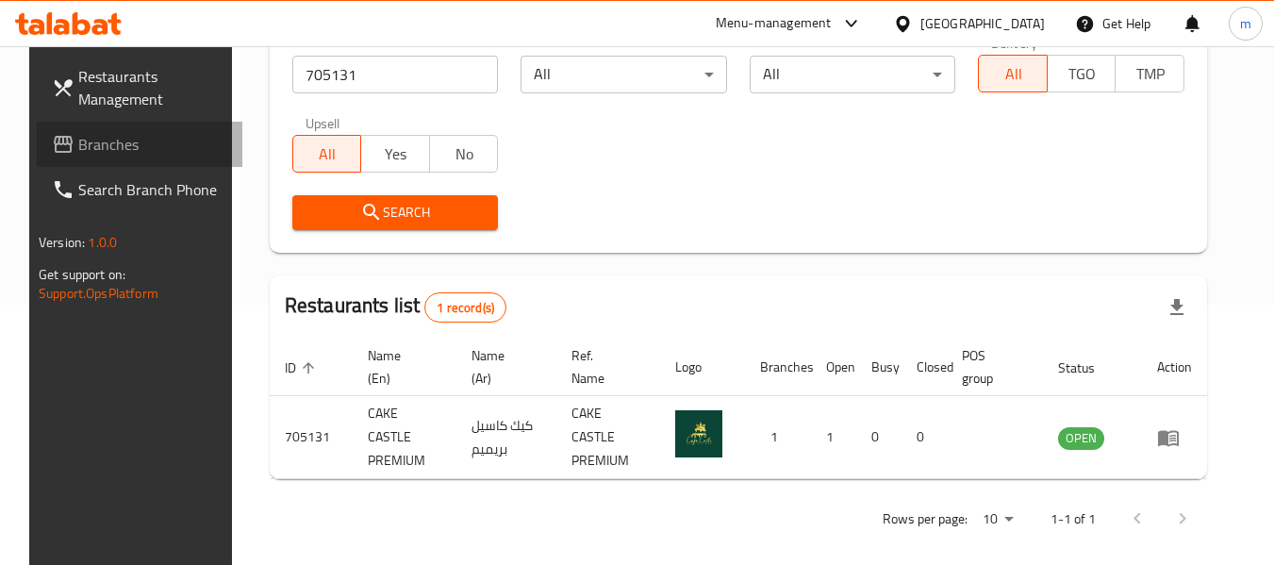
click at [102, 150] on span "Branches" at bounding box center [152, 144] width 149 height 23
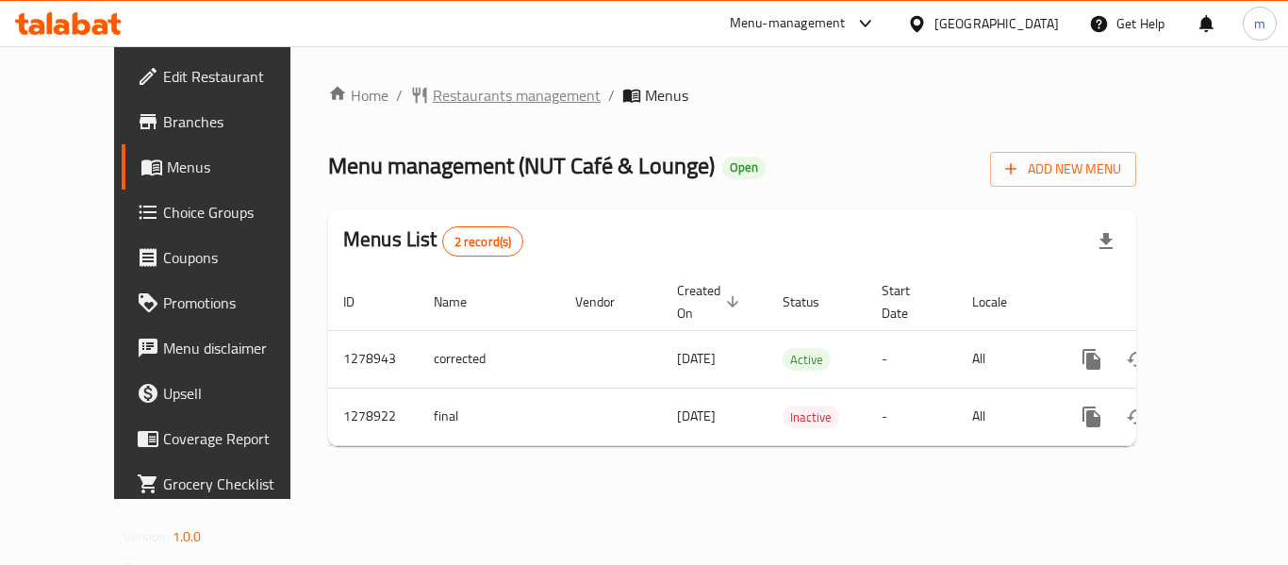
click at [433, 107] on span "Restaurants management" at bounding box center [517, 95] width 168 height 23
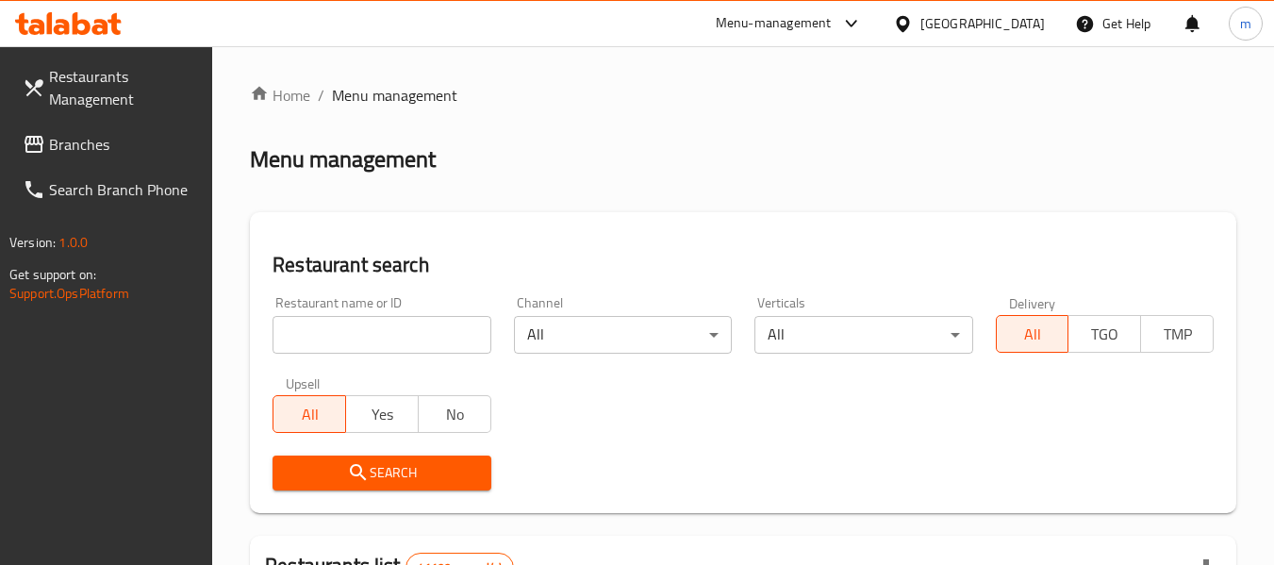
click at [410, 342] on input "search" at bounding box center [382, 335] width 218 height 38
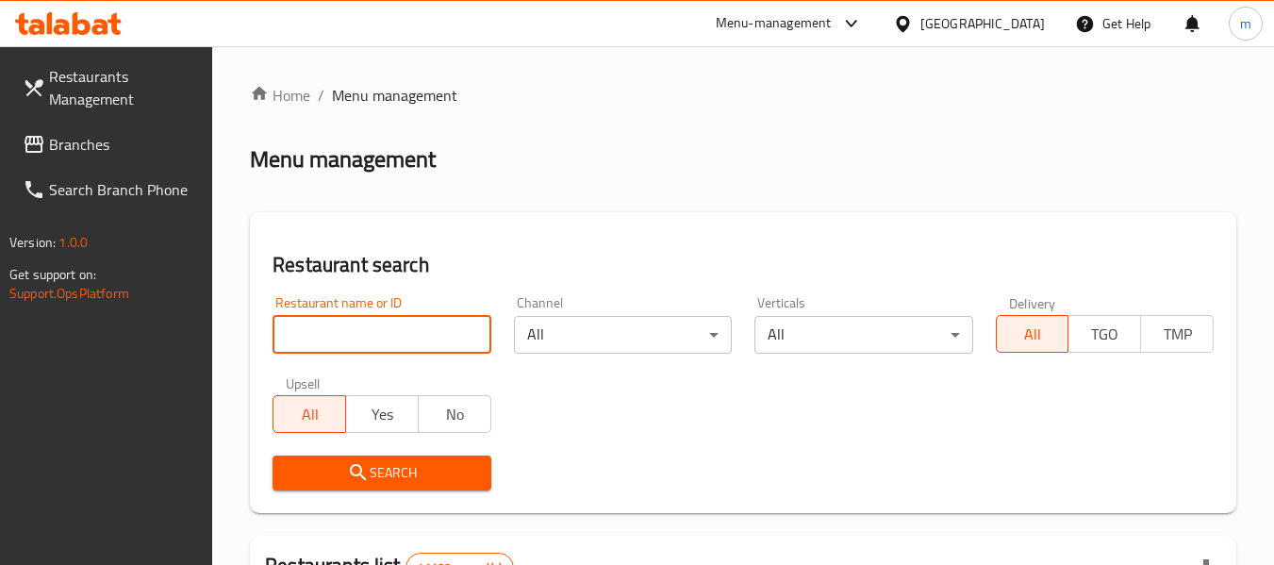
paste input "693065"
type input "693065"
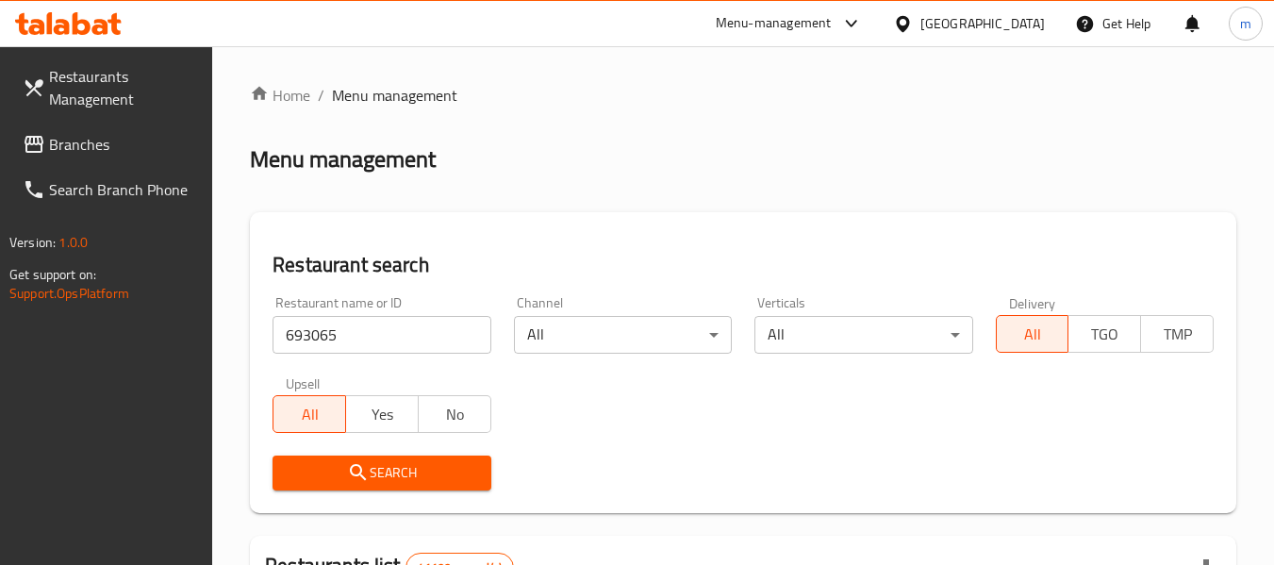
click at [387, 473] on span "Search" at bounding box center [382, 473] width 188 height 24
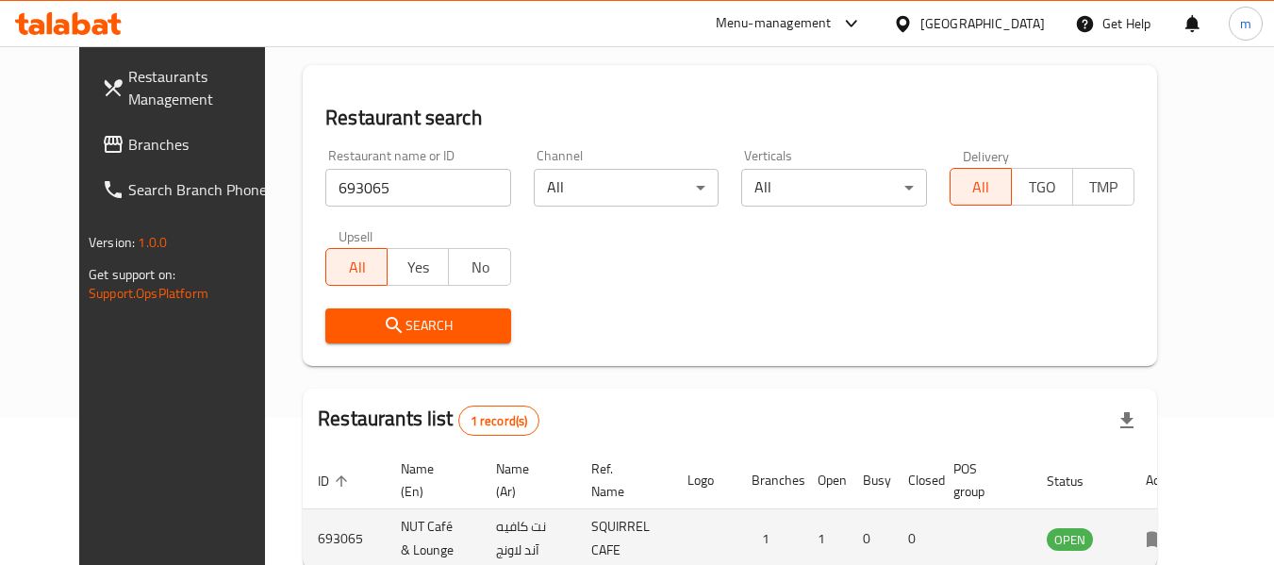
scroll to position [253, 0]
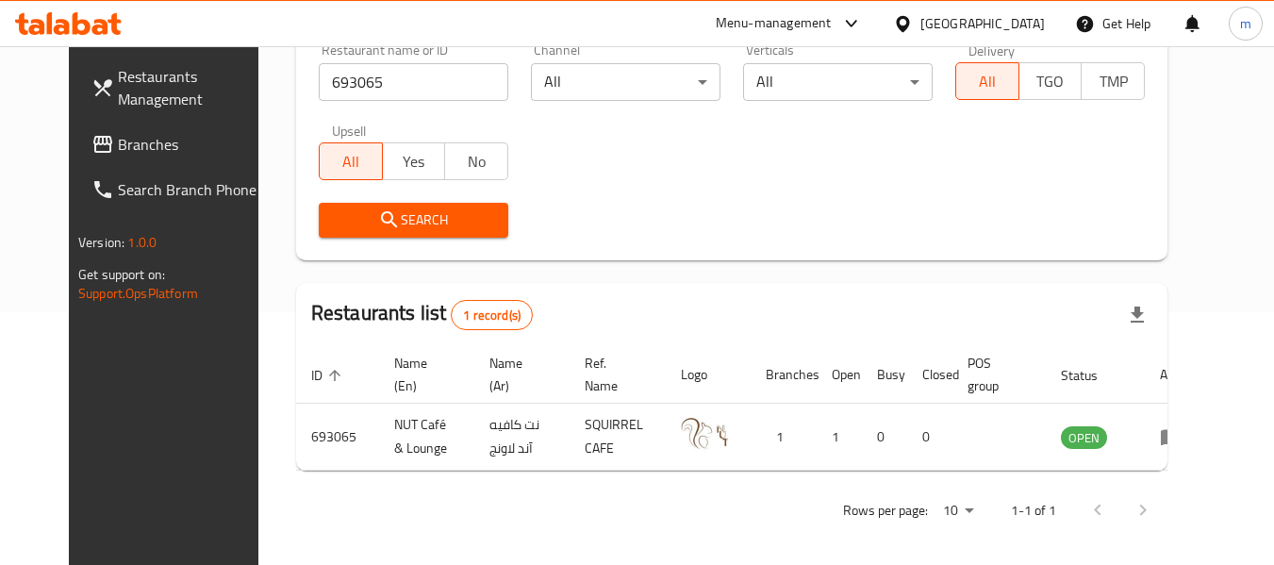
click at [1003, 7] on div "[GEOGRAPHIC_DATA]" at bounding box center [969, 23] width 182 height 45
click at [997, 13] on div "[GEOGRAPHIC_DATA]" at bounding box center [982, 23] width 124 height 21
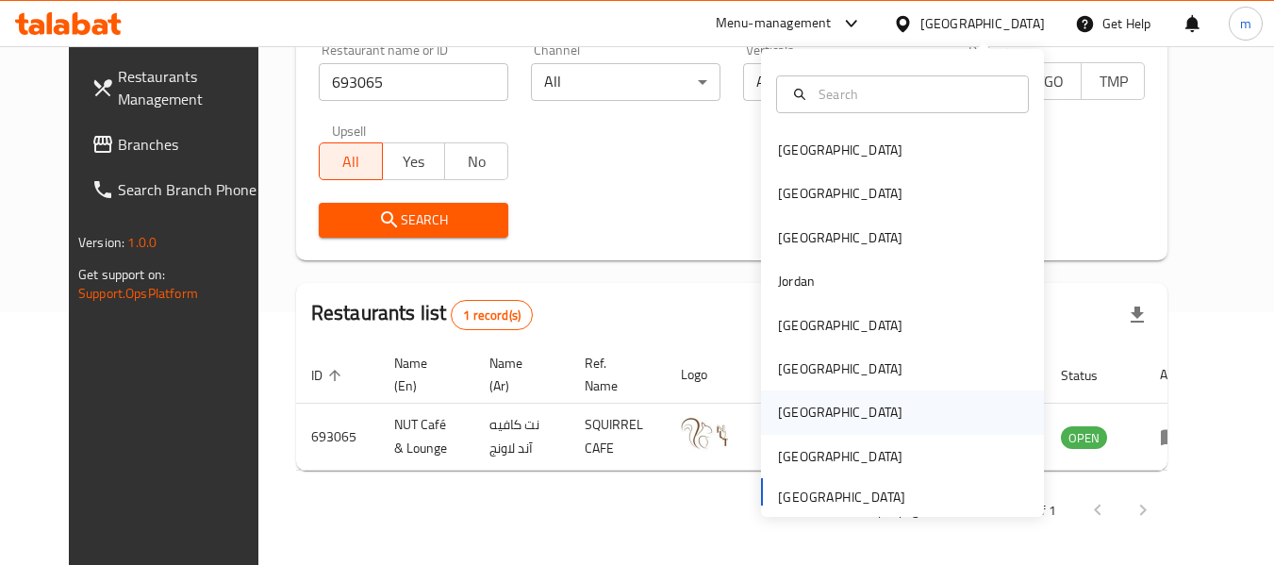
click at [800, 416] on div "Qatar" at bounding box center [840, 411] width 155 height 43
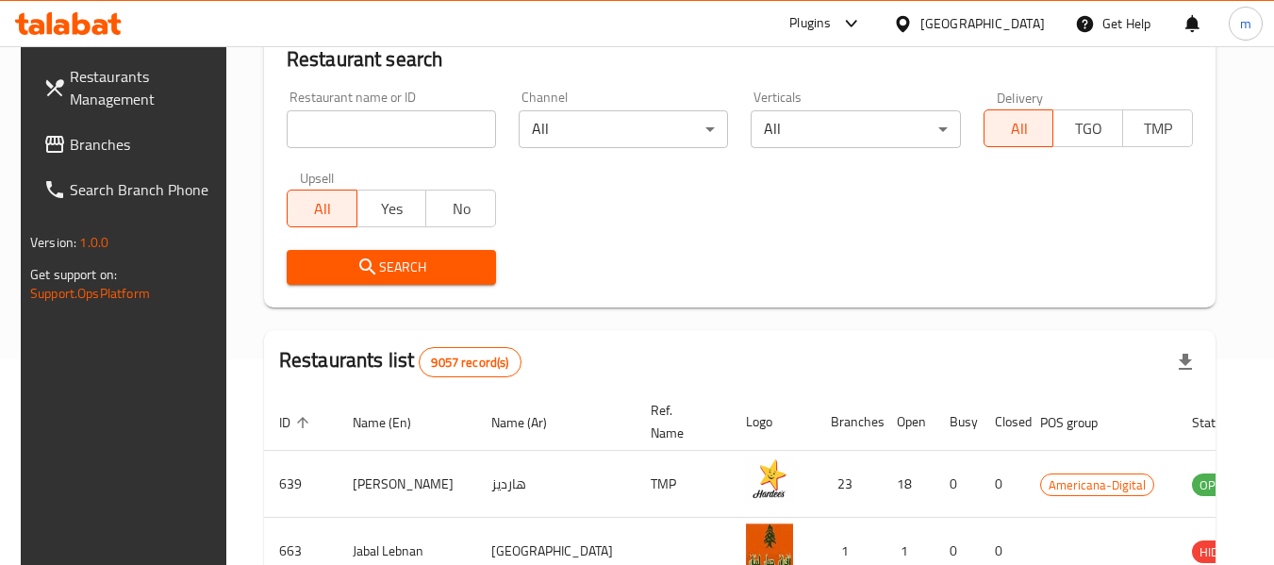
scroll to position [253, 0]
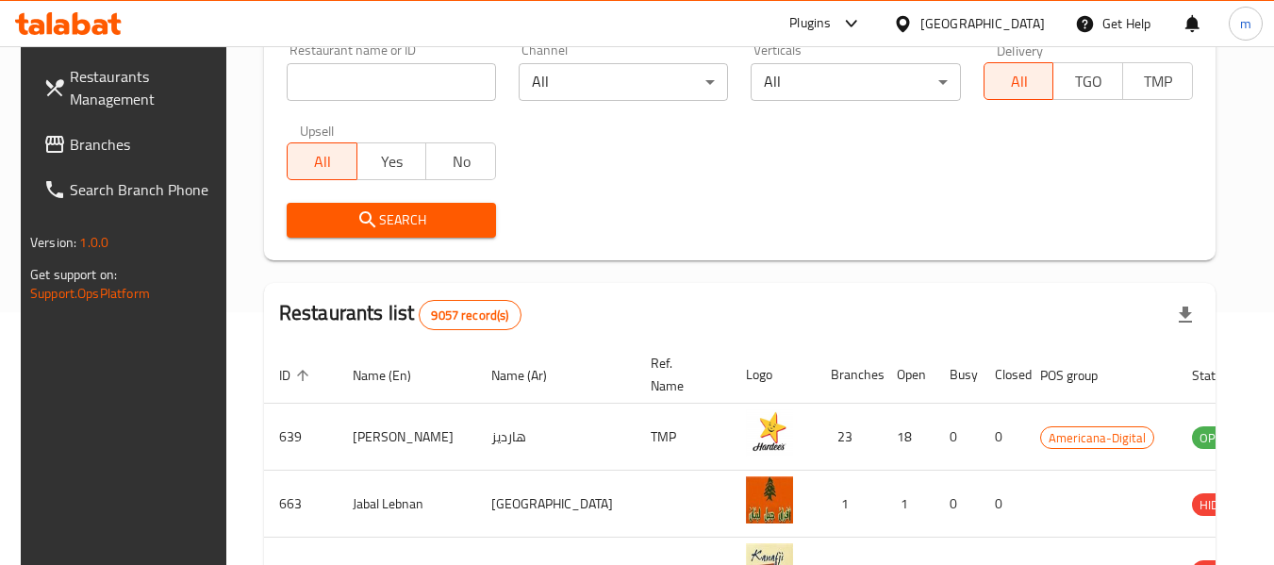
click at [110, 146] on span "Branches" at bounding box center [144, 144] width 149 height 23
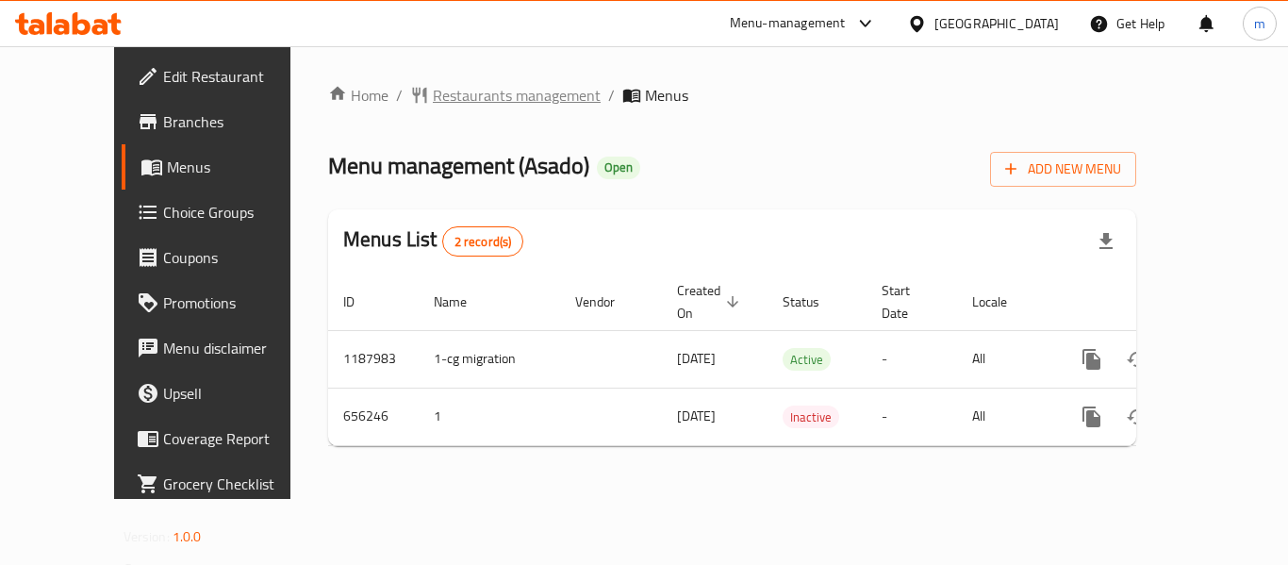
click at [467, 95] on span "Restaurants management" at bounding box center [517, 95] width 168 height 23
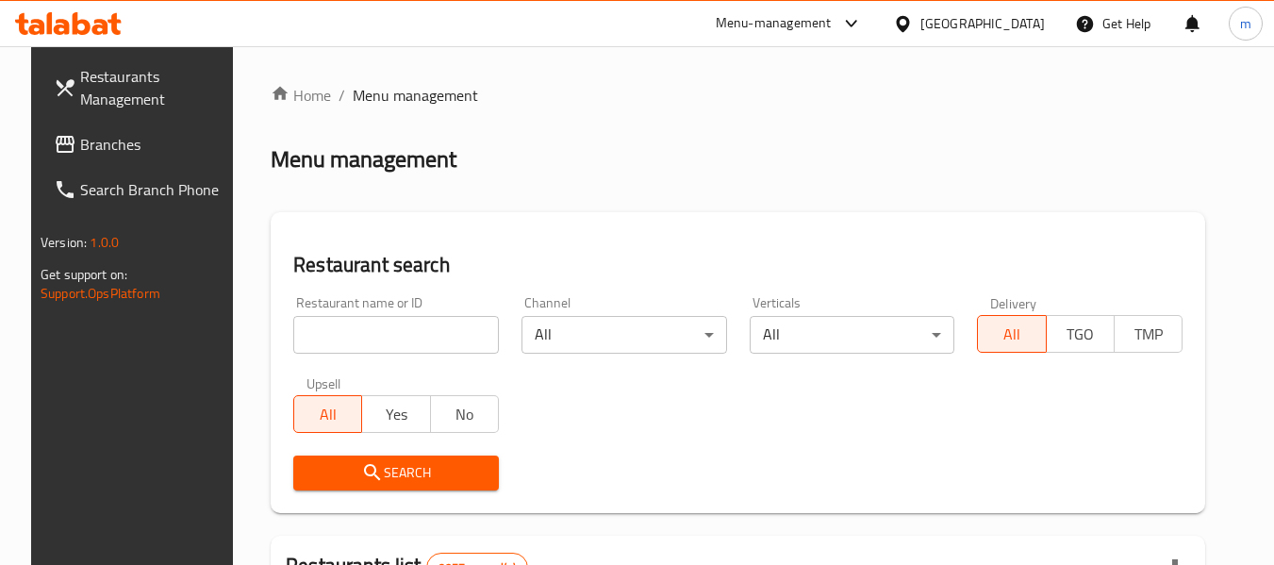
click at [424, 327] on input "search" at bounding box center [396, 335] width 206 height 38
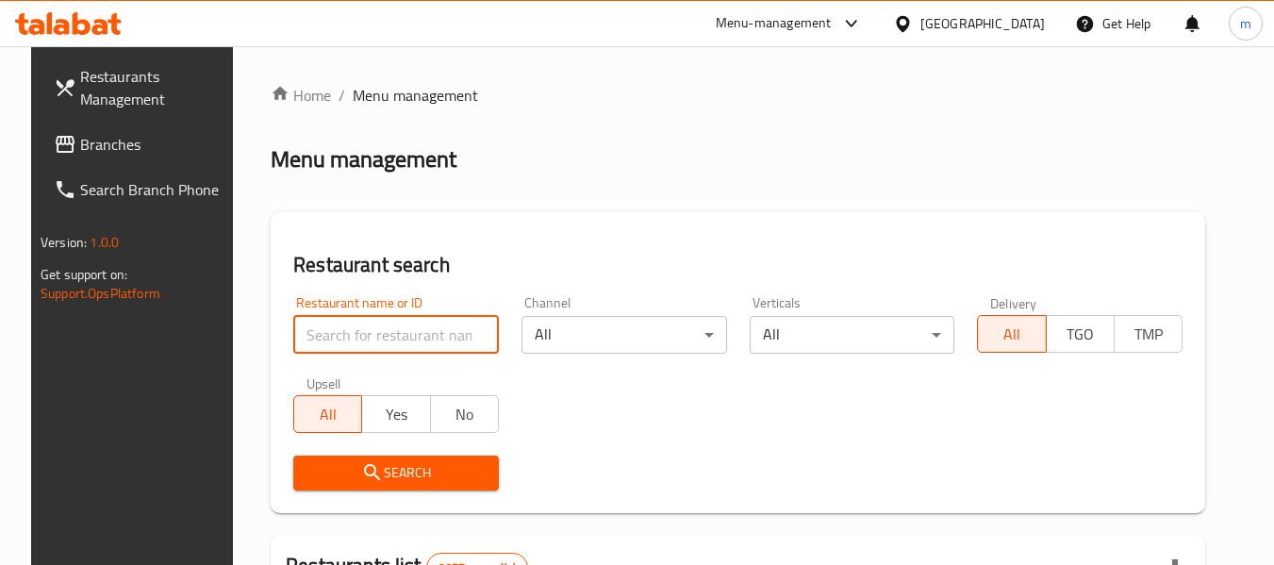
paste input "641580"
type input "641580"
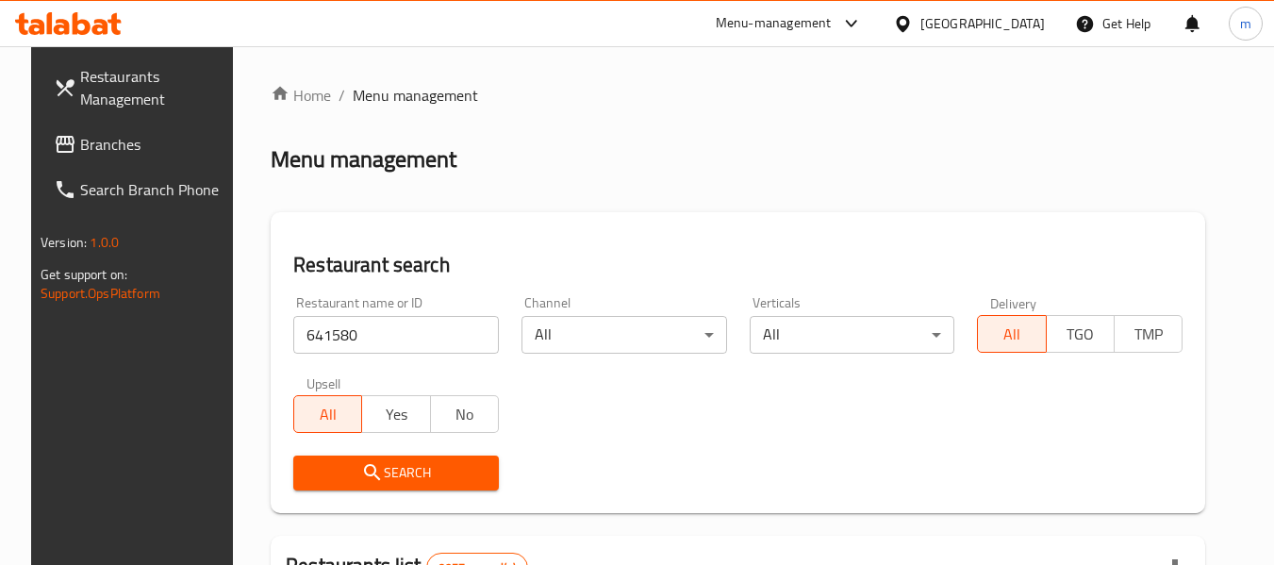
click at [410, 472] on span "Search" at bounding box center [395, 473] width 175 height 24
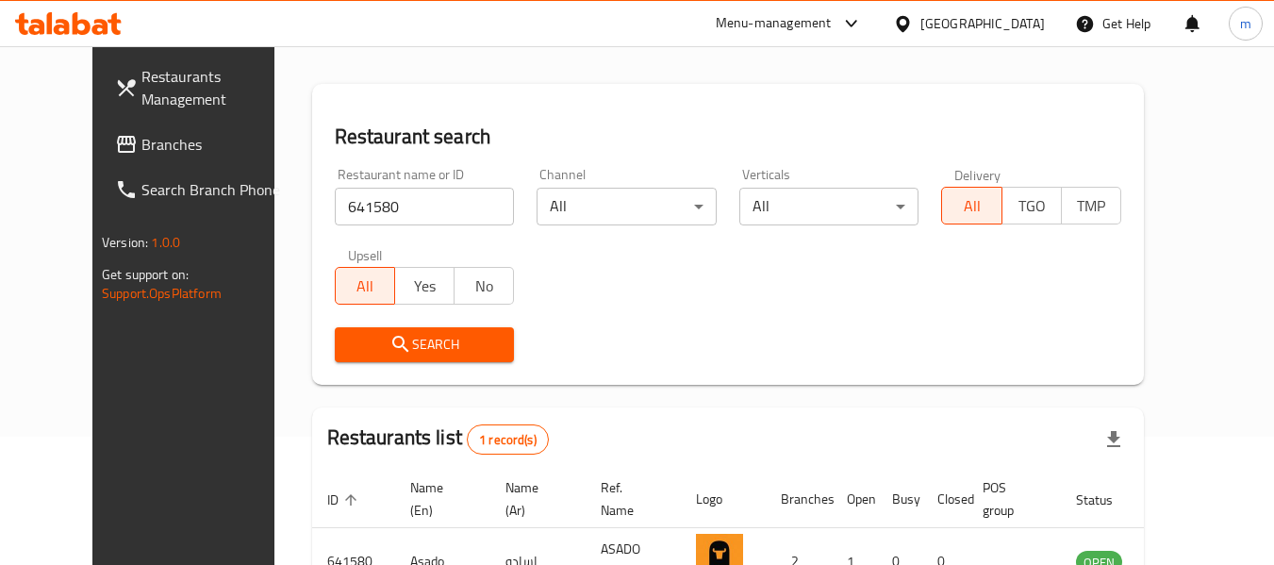
scroll to position [253, 0]
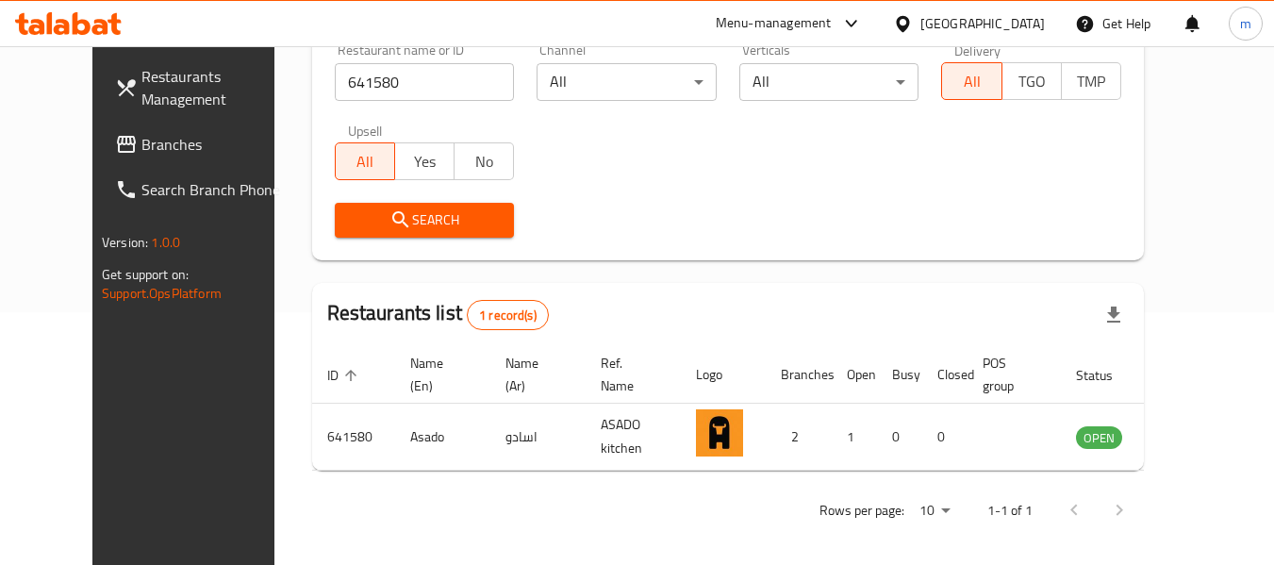
click at [1042, 36] on div "Qatar" at bounding box center [969, 23] width 182 height 45
click at [1030, 22] on div "Qatar" at bounding box center [982, 23] width 124 height 21
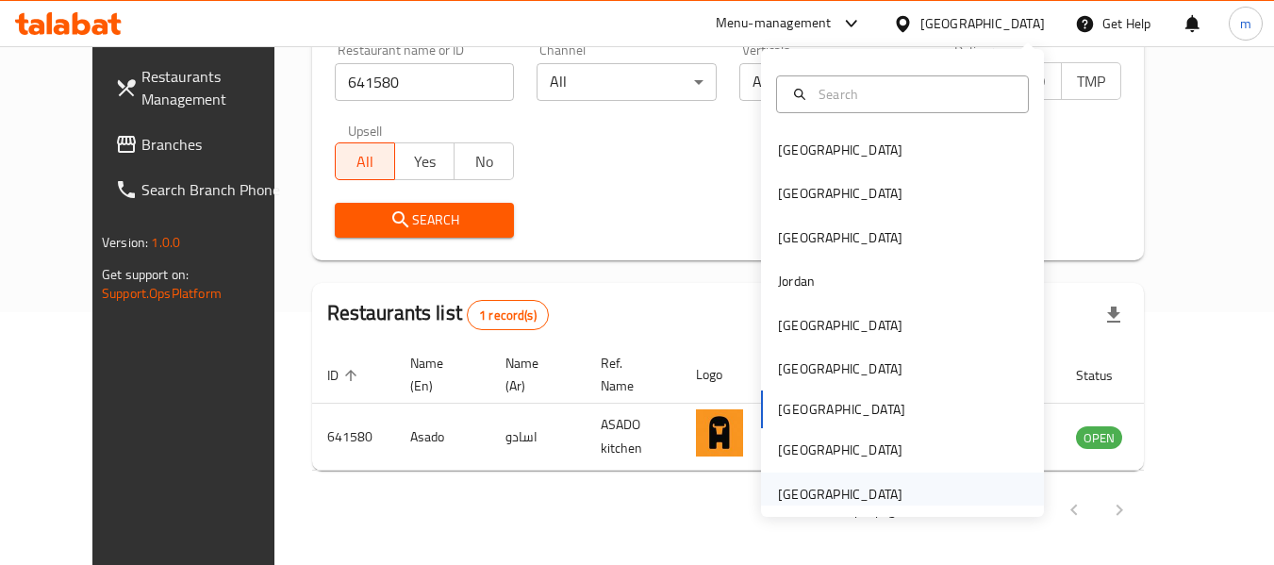
click at [836, 501] on div "[GEOGRAPHIC_DATA]" at bounding box center [840, 494] width 124 height 21
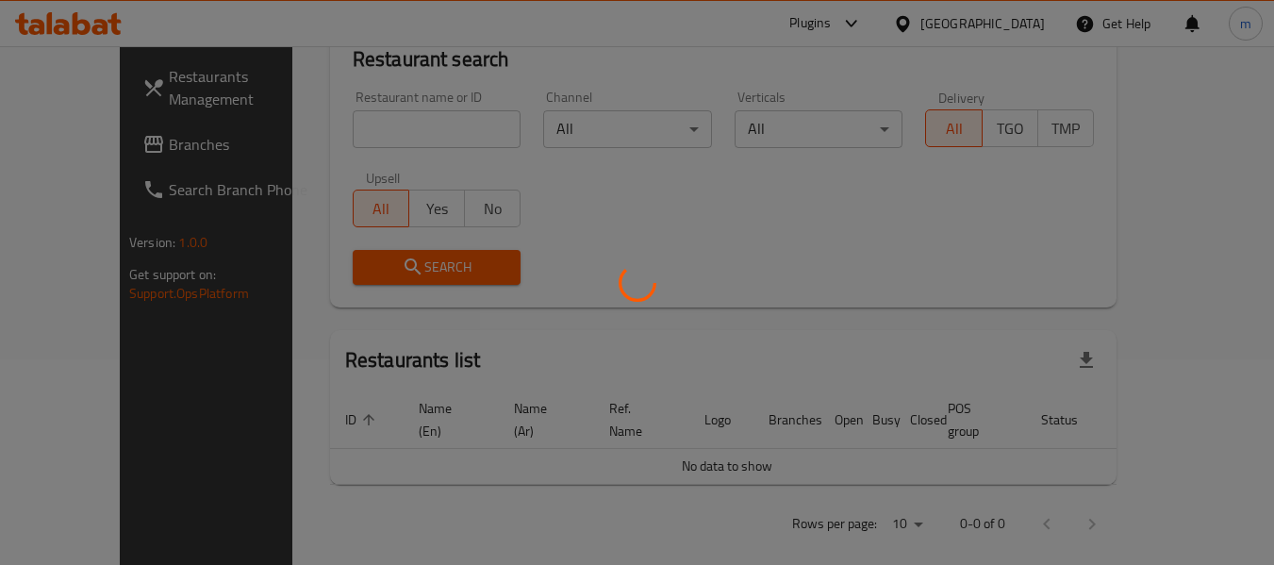
scroll to position [253, 0]
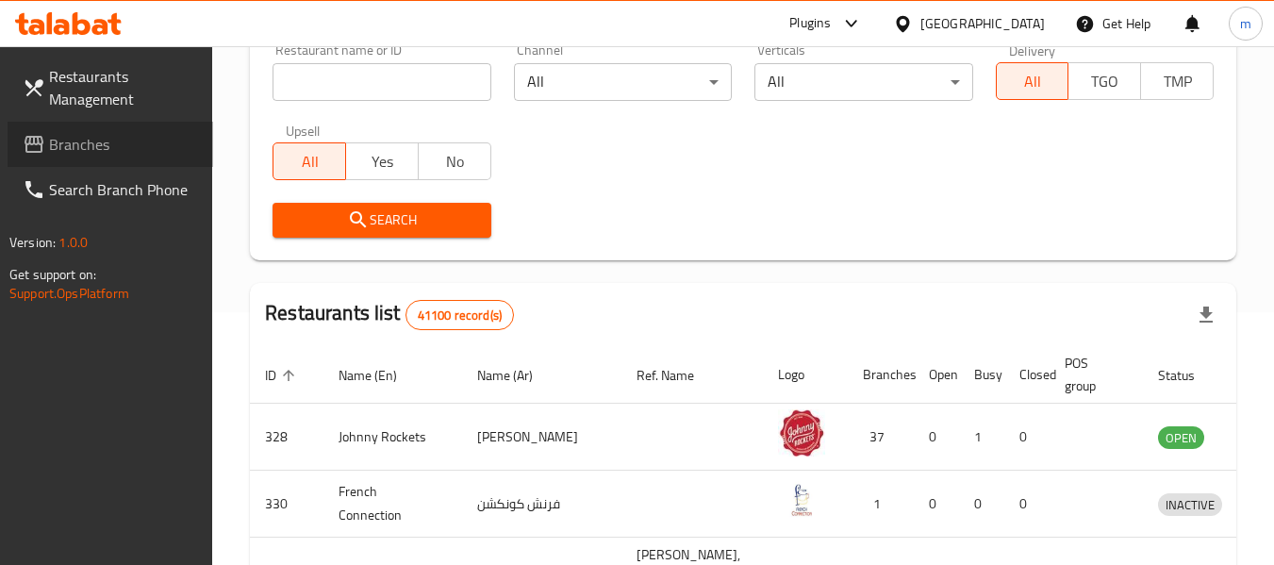
click at [74, 141] on span "Branches" at bounding box center [123, 144] width 149 height 23
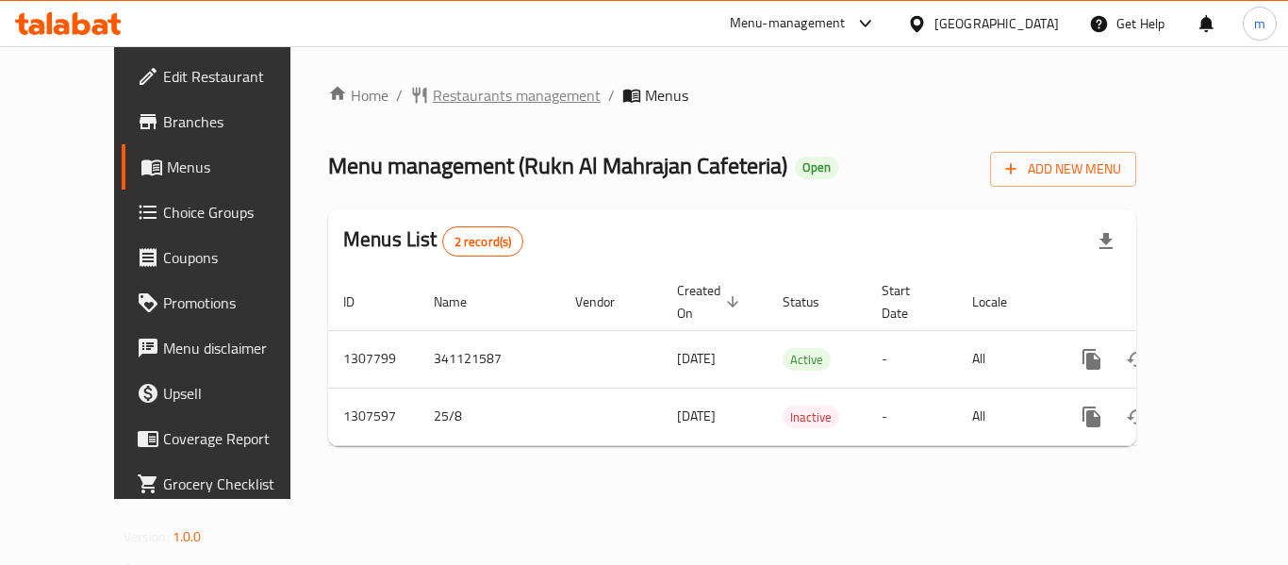
click at [455, 90] on span "Restaurants management" at bounding box center [517, 95] width 168 height 23
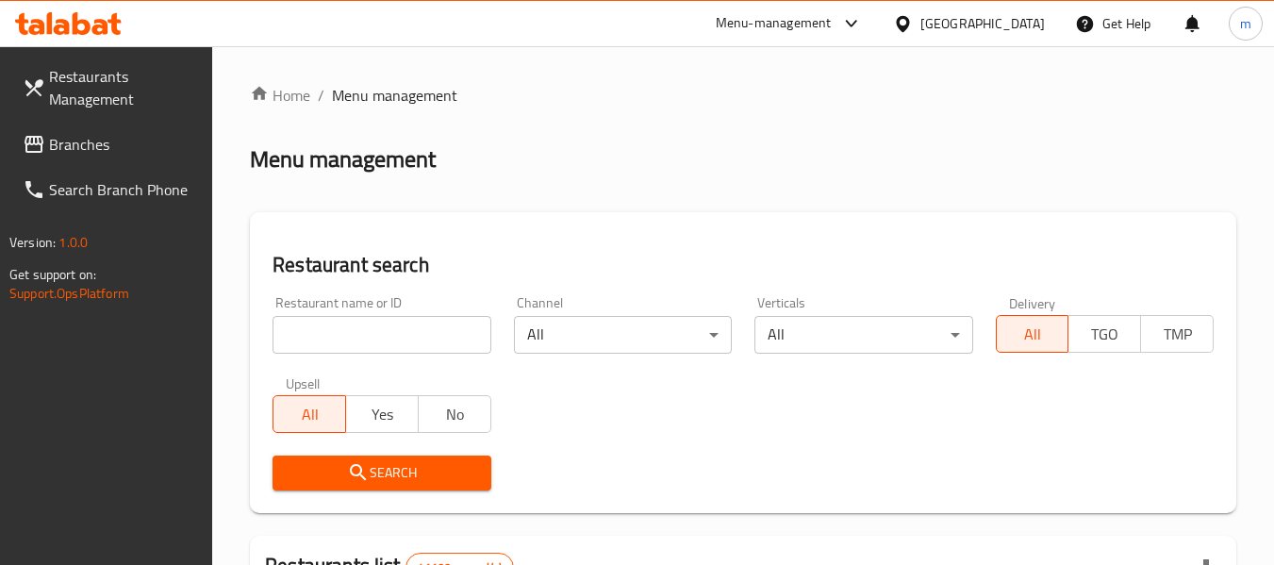
click at [380, 334] on input "search" at bounding box center [382, 335] width 218 height 38
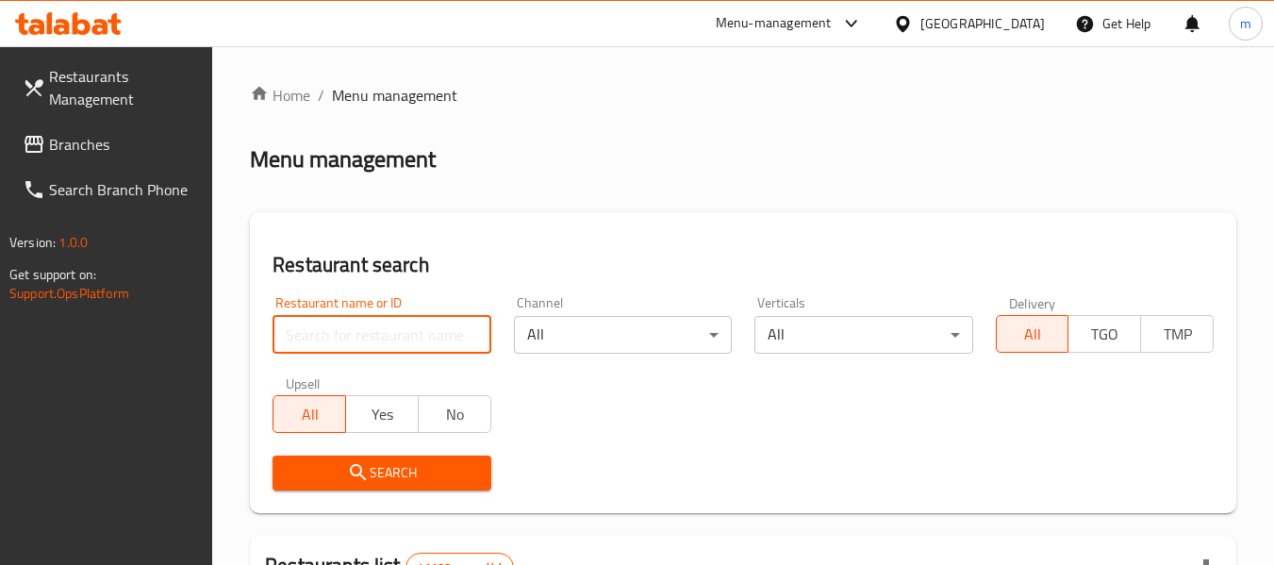
paste input "704485"
type input "704485"
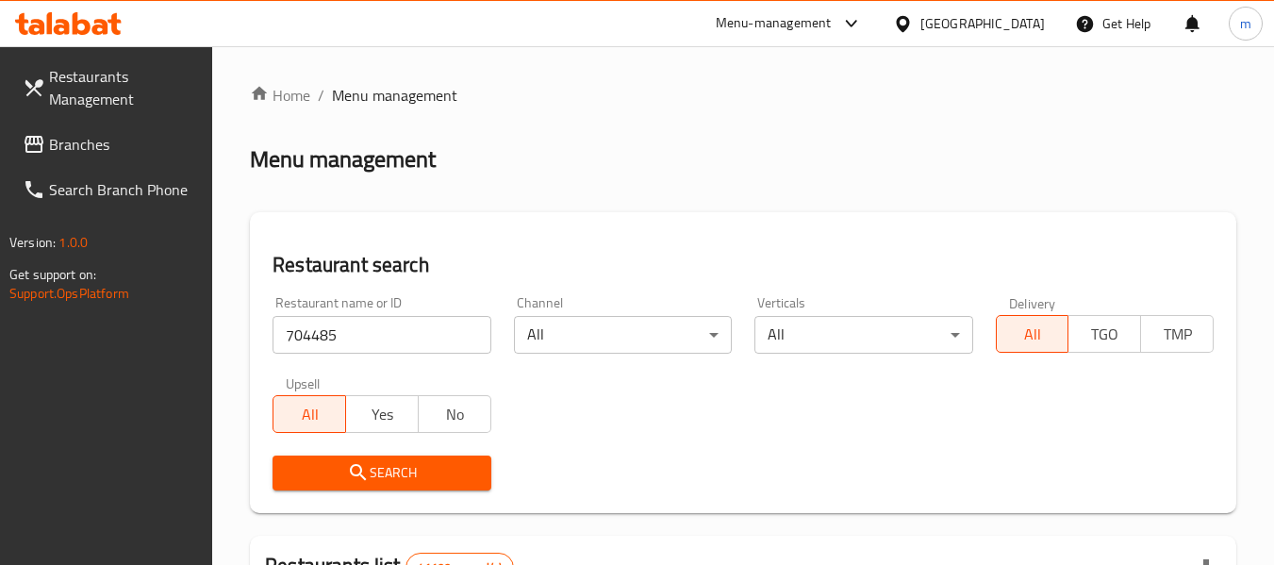
click at [389, 488] on button "Search" at bounding box center [382, 472] width 218 height 35
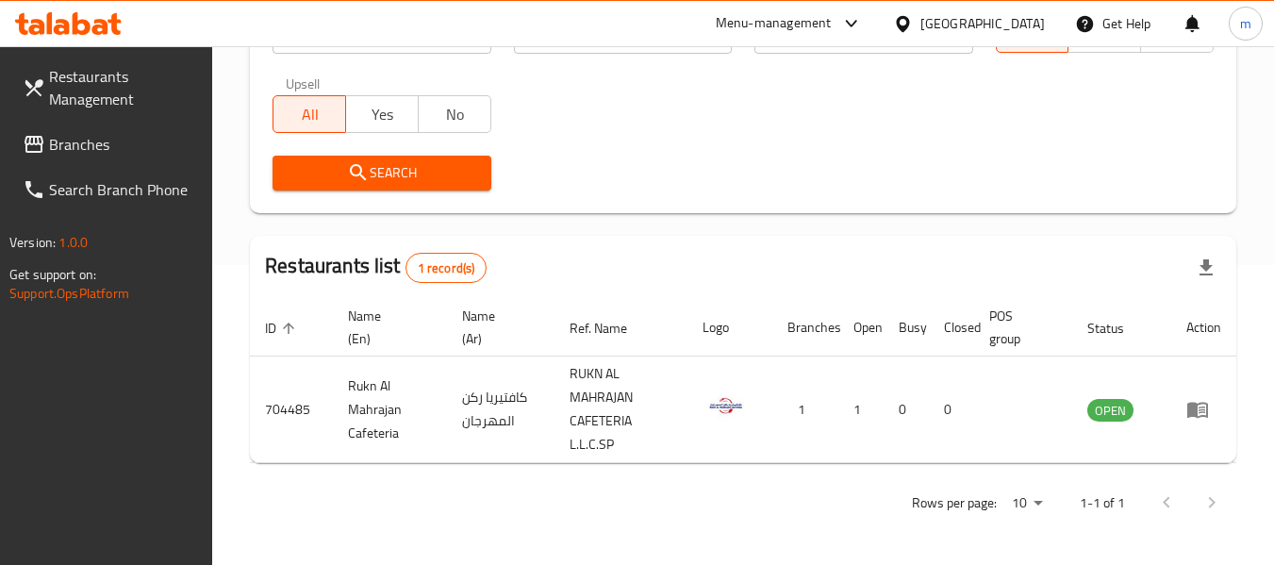
scroll to position [300, 0]
